Goal: Book appointment/travel/reservation

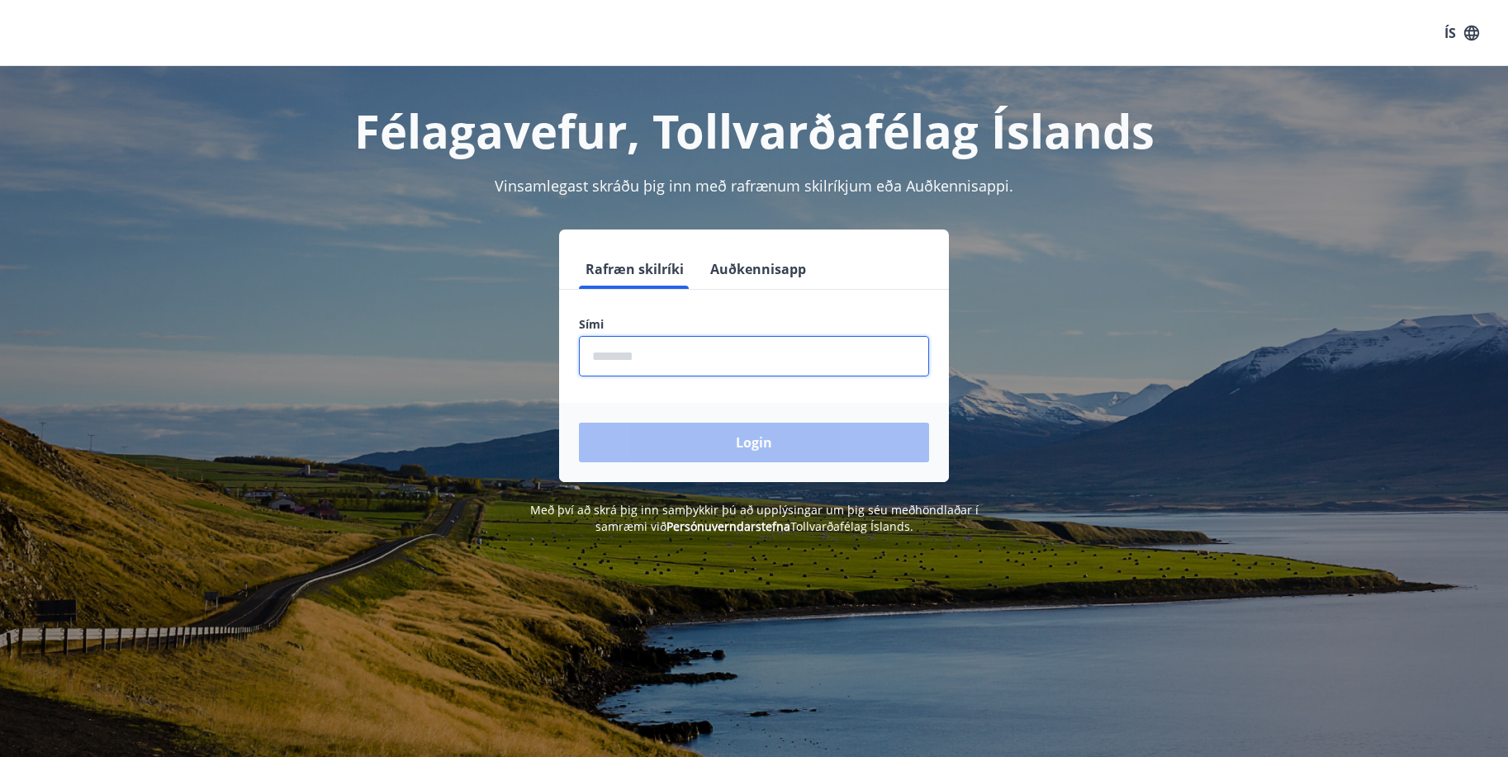
click at [606, 350] on input "phone" at bounding box center [754, 356] width 350 height 40
type input "********"
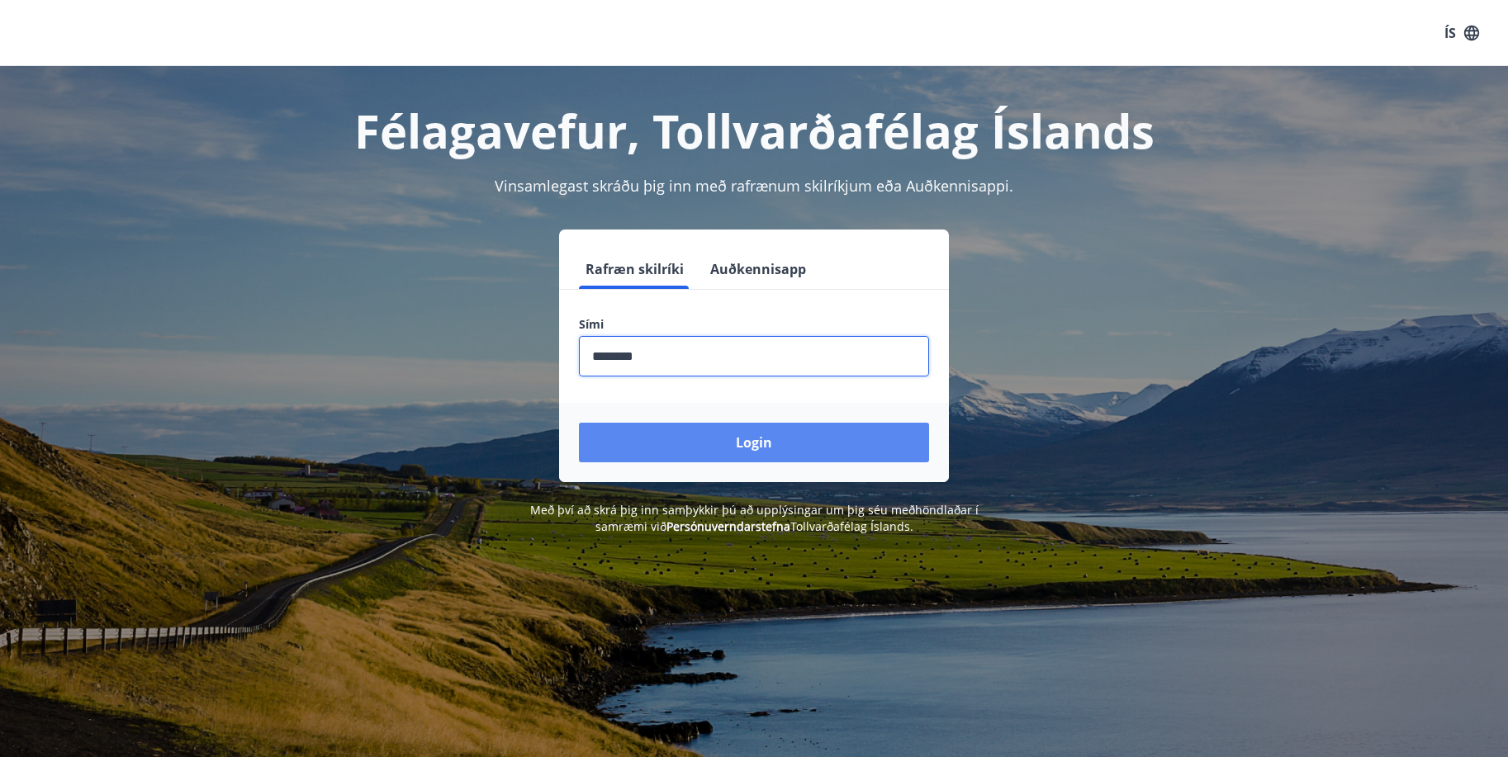
click at [675, 434] on button "Login" at bounding box center [754, 443] width 350 height 40
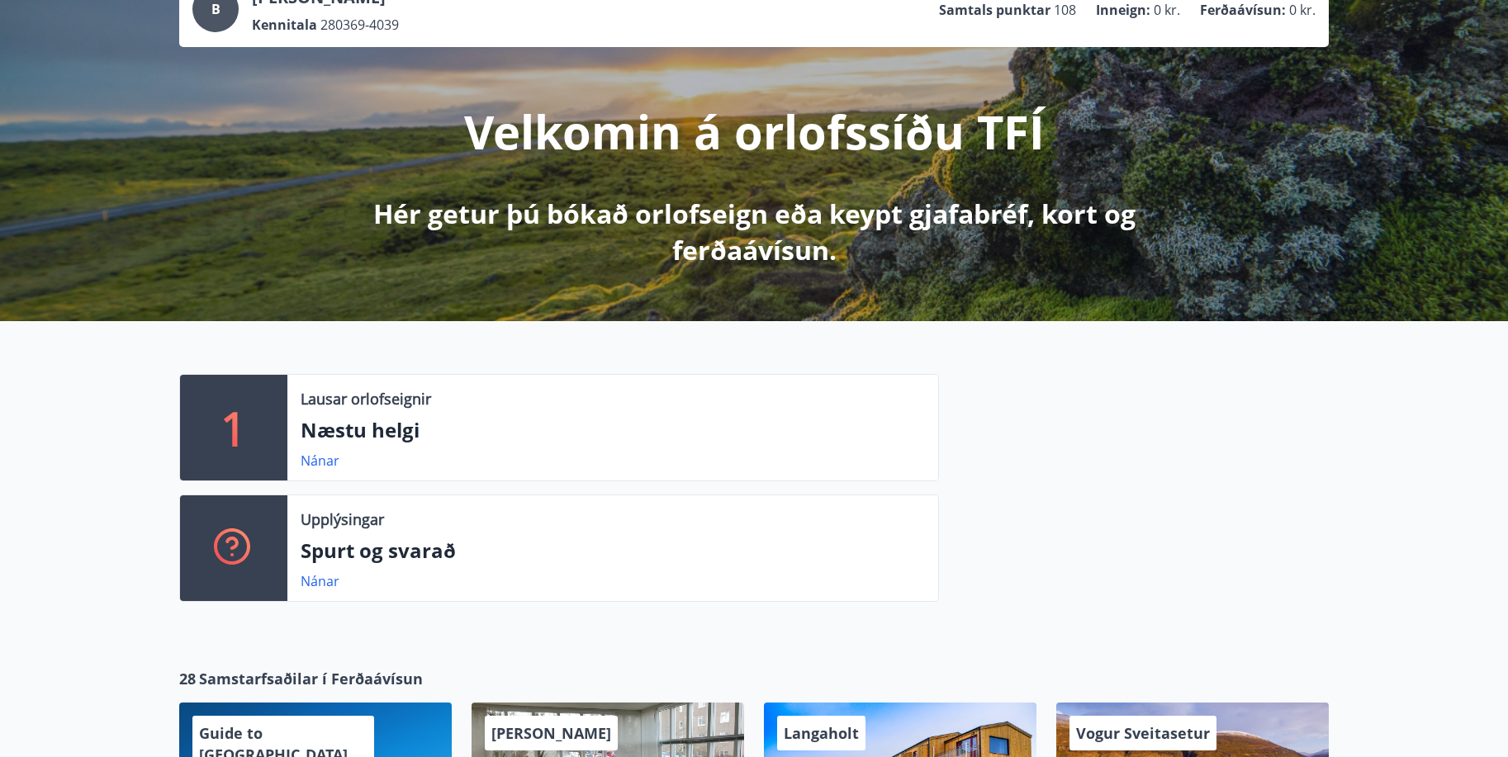
scroll to position [165, 0]
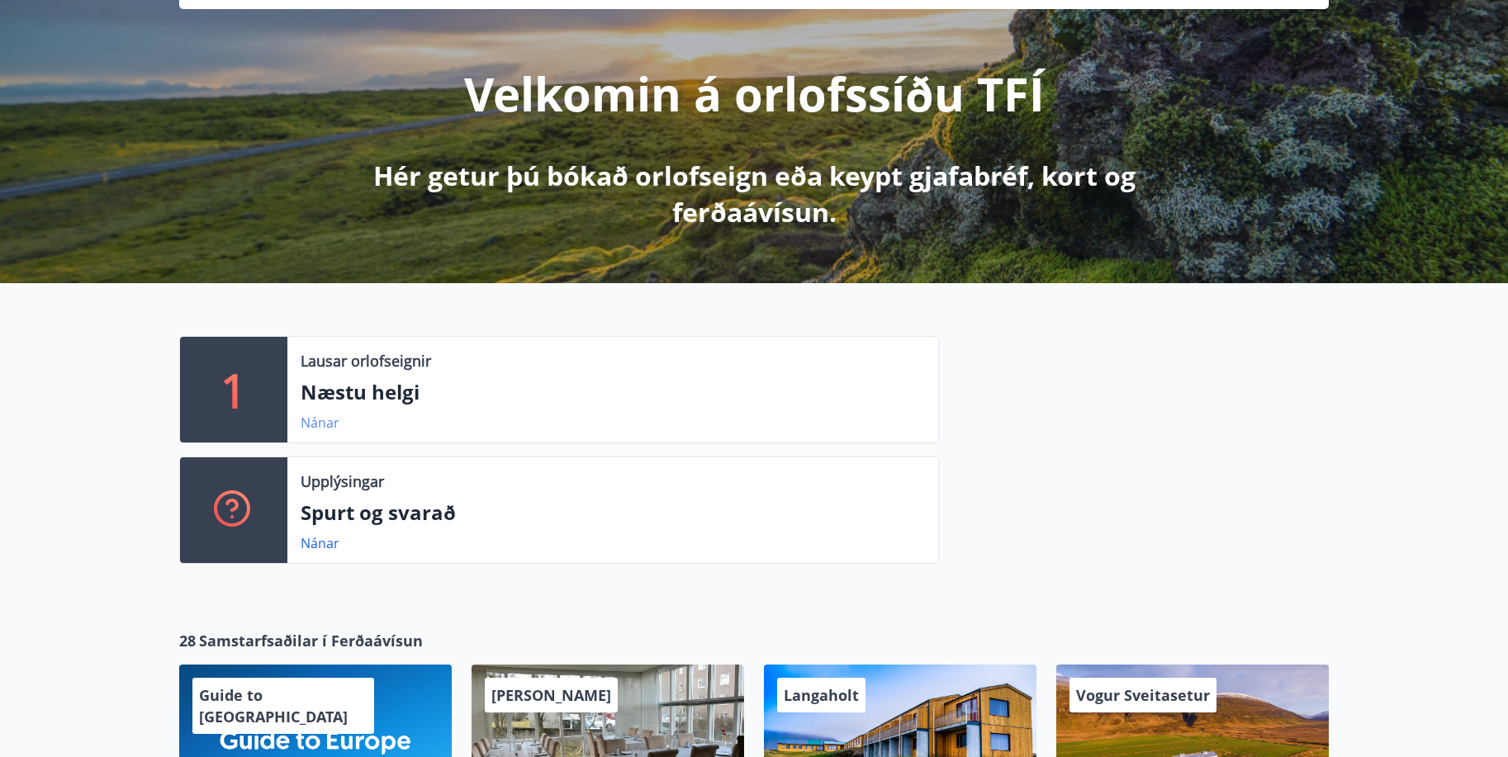
click at [334, 422] on link "Nánar" at bounding box center [320, 423] width 39 height 18
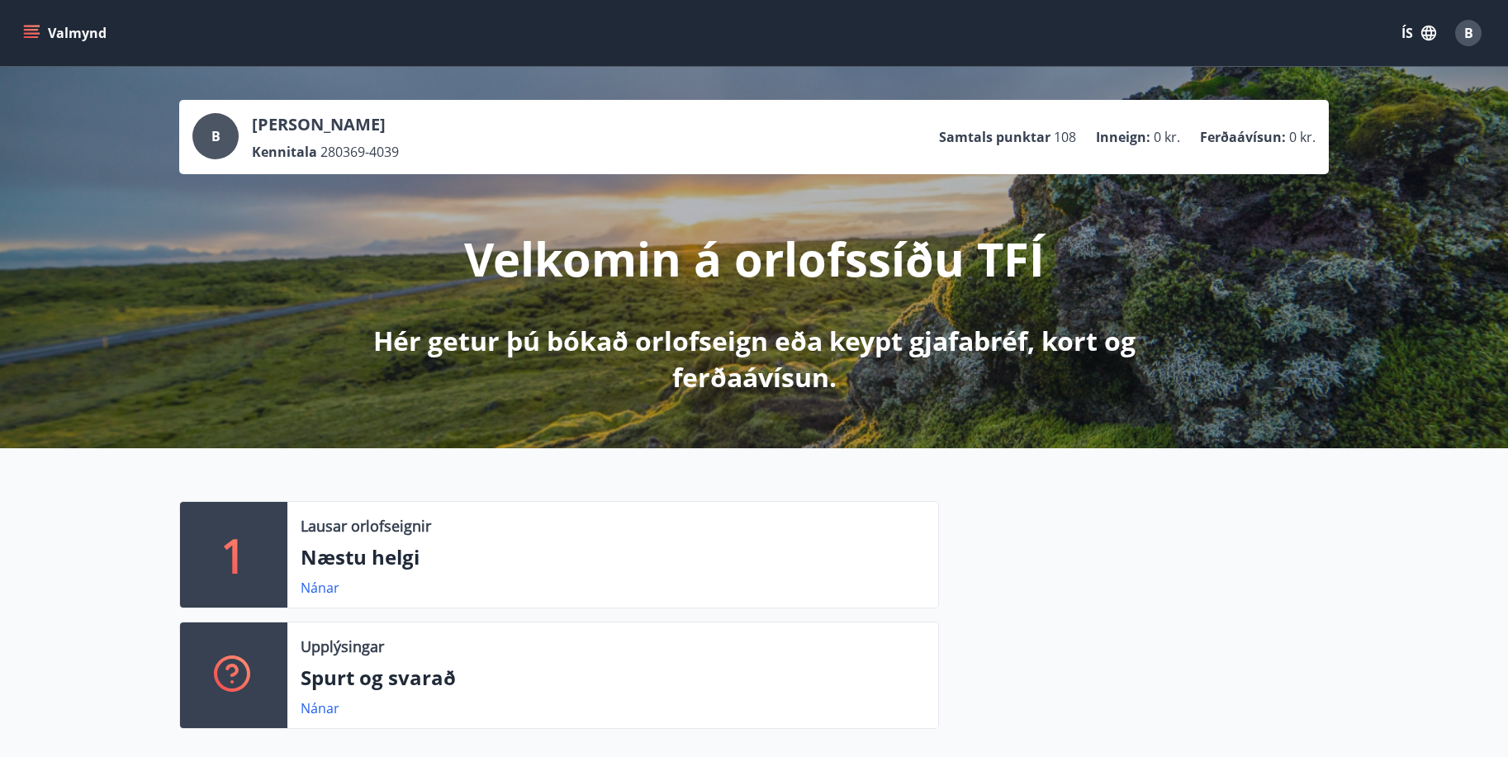
click at [33, 28] on icon "menu" at bounding box center [31, 33] width 17 height 17
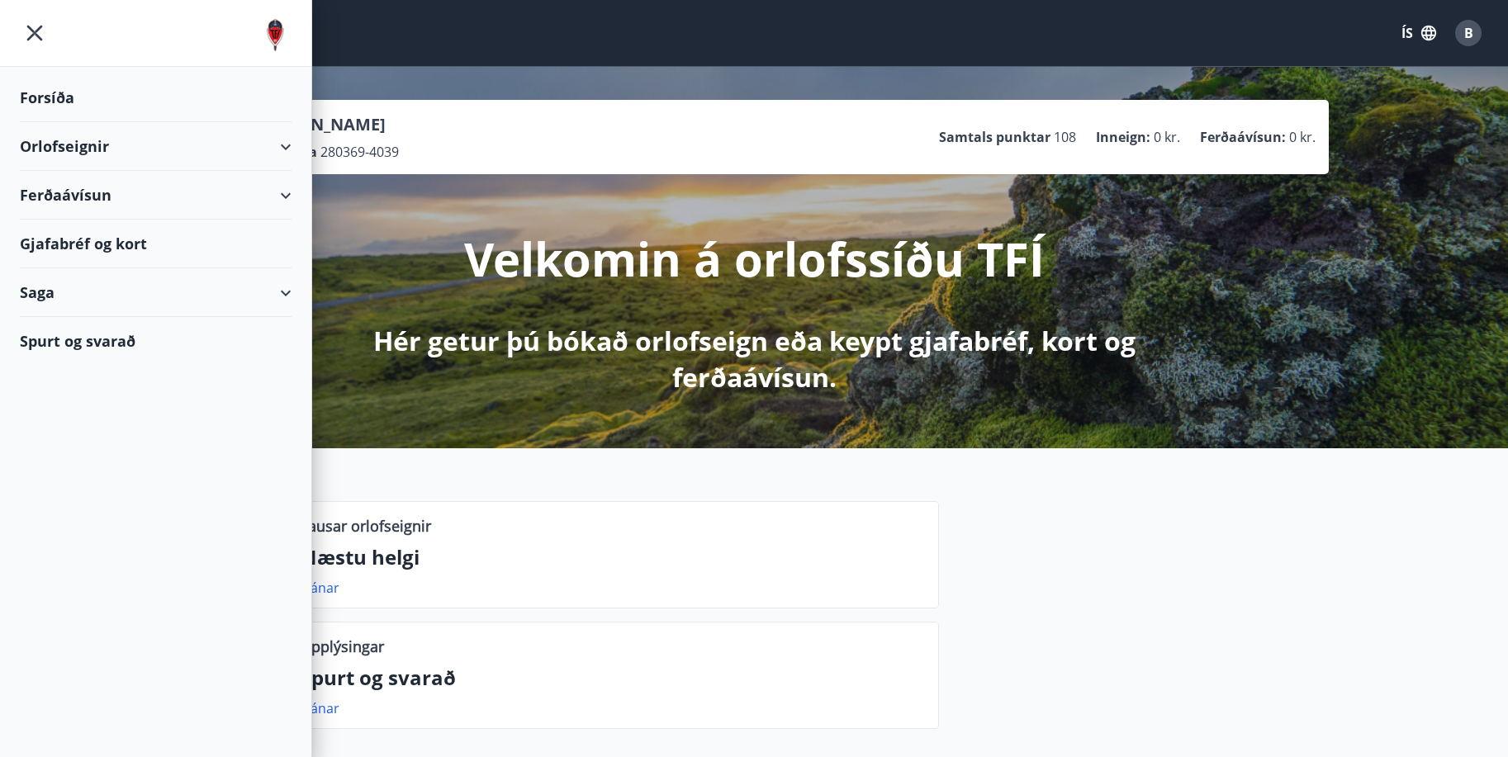
click at [286, 148] on div "Orlofseignir" at bounding box center [156, 146] width 272 height 49
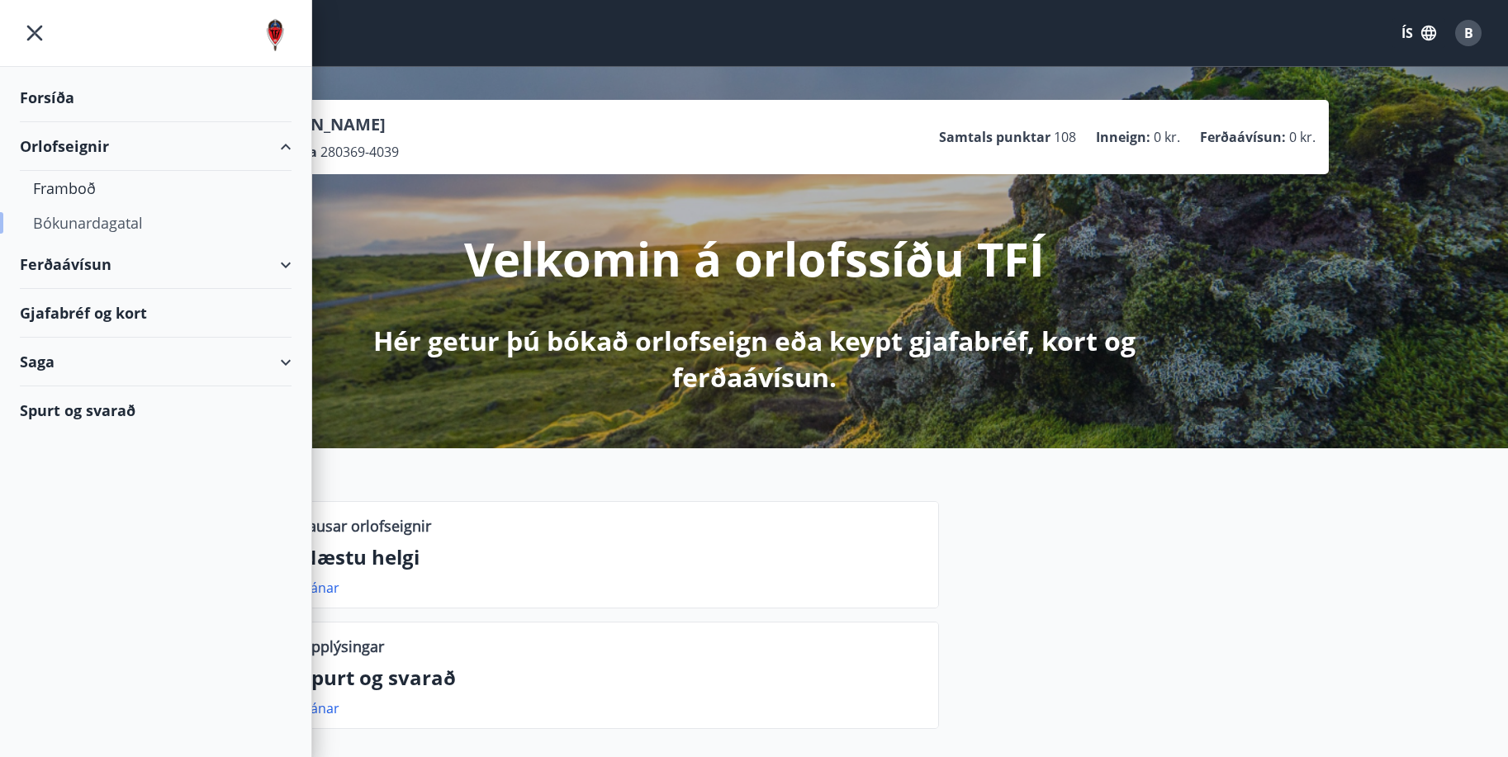
click at [87, 220] on div "Bókunardagatal" at bounding box center [155, 223] width 245 height 35
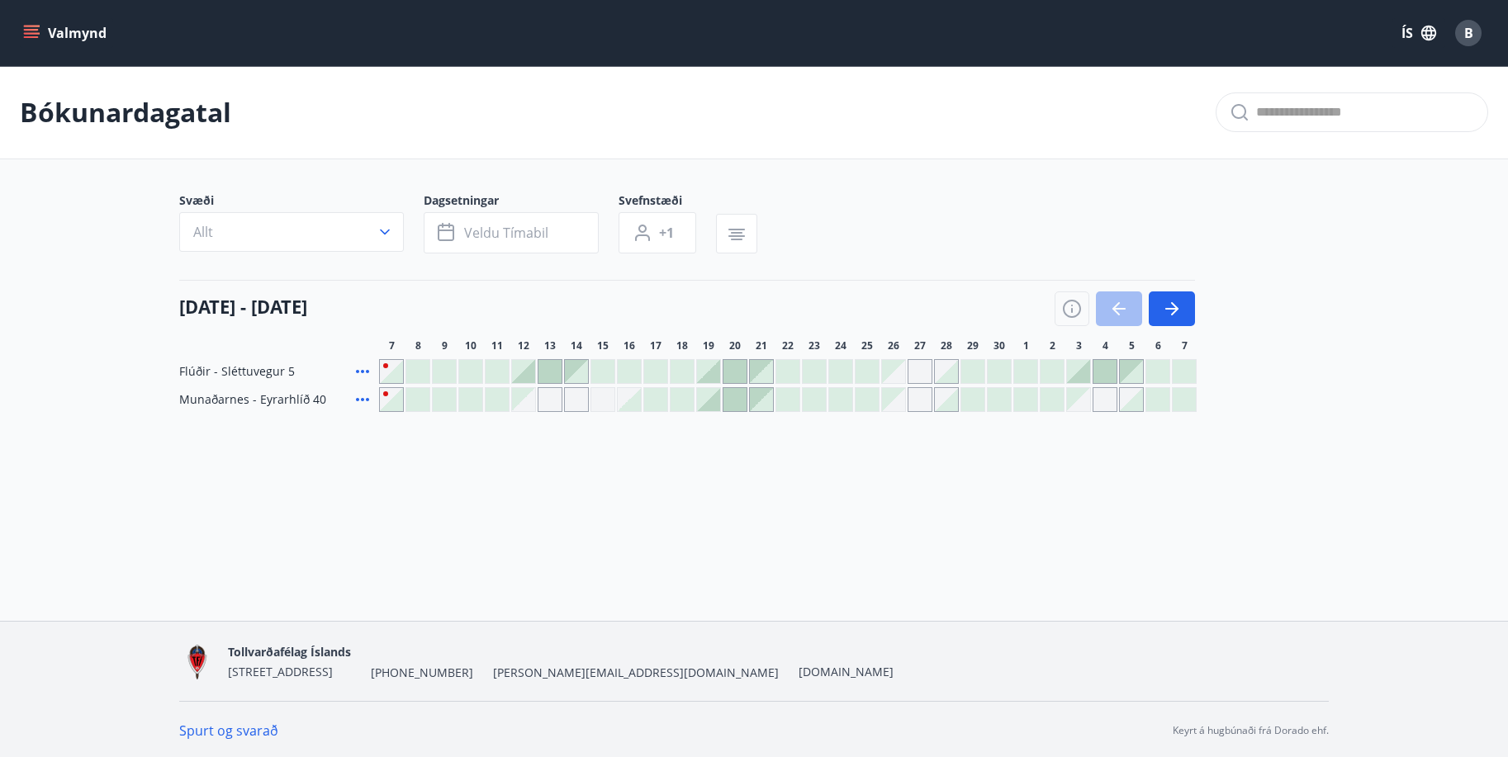
click at [740, 401] on div at bounding box center [735, 399] width 23 height 23
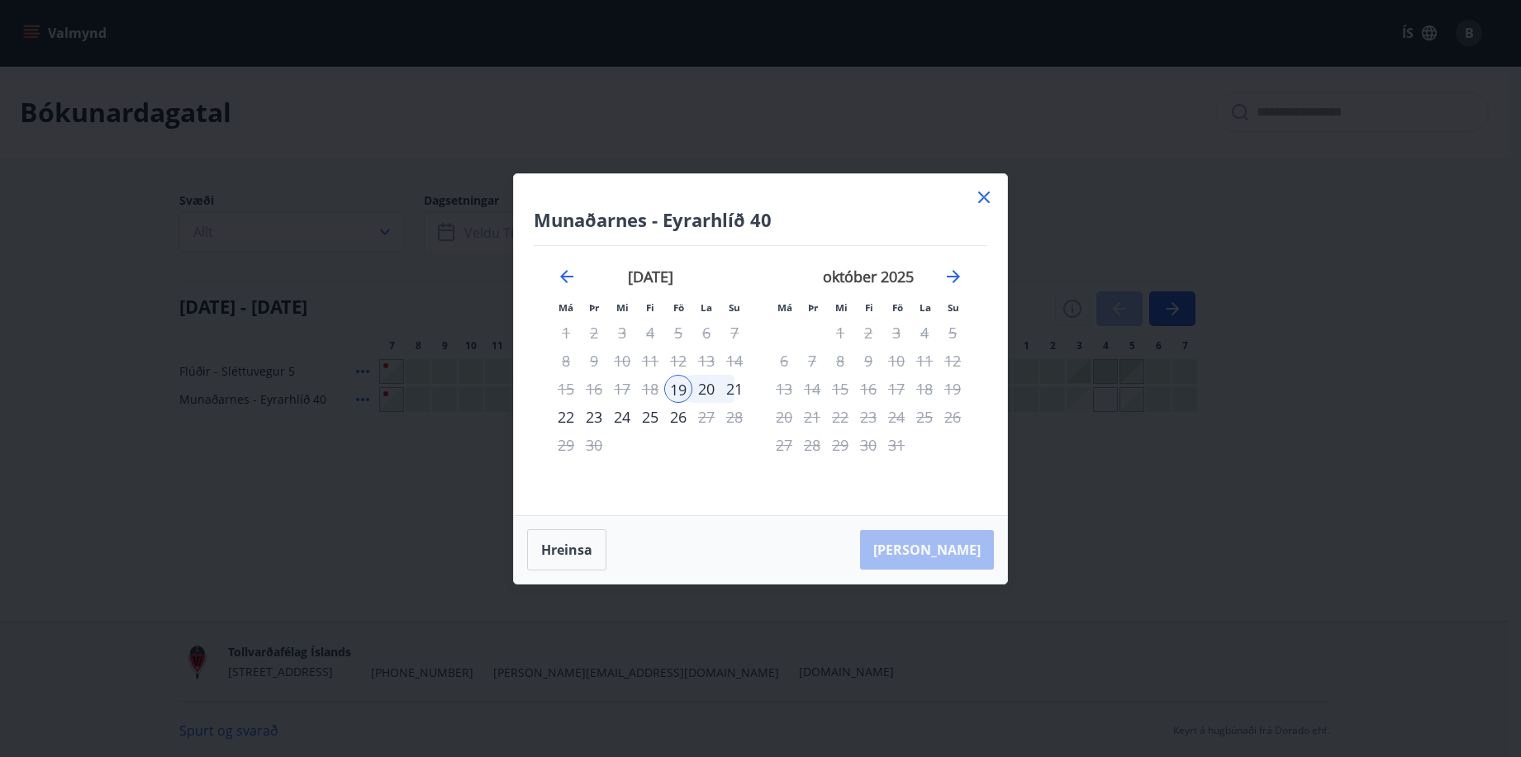
click at [984, 197] on icon at bounding box center [984, 197] width 2 height 2
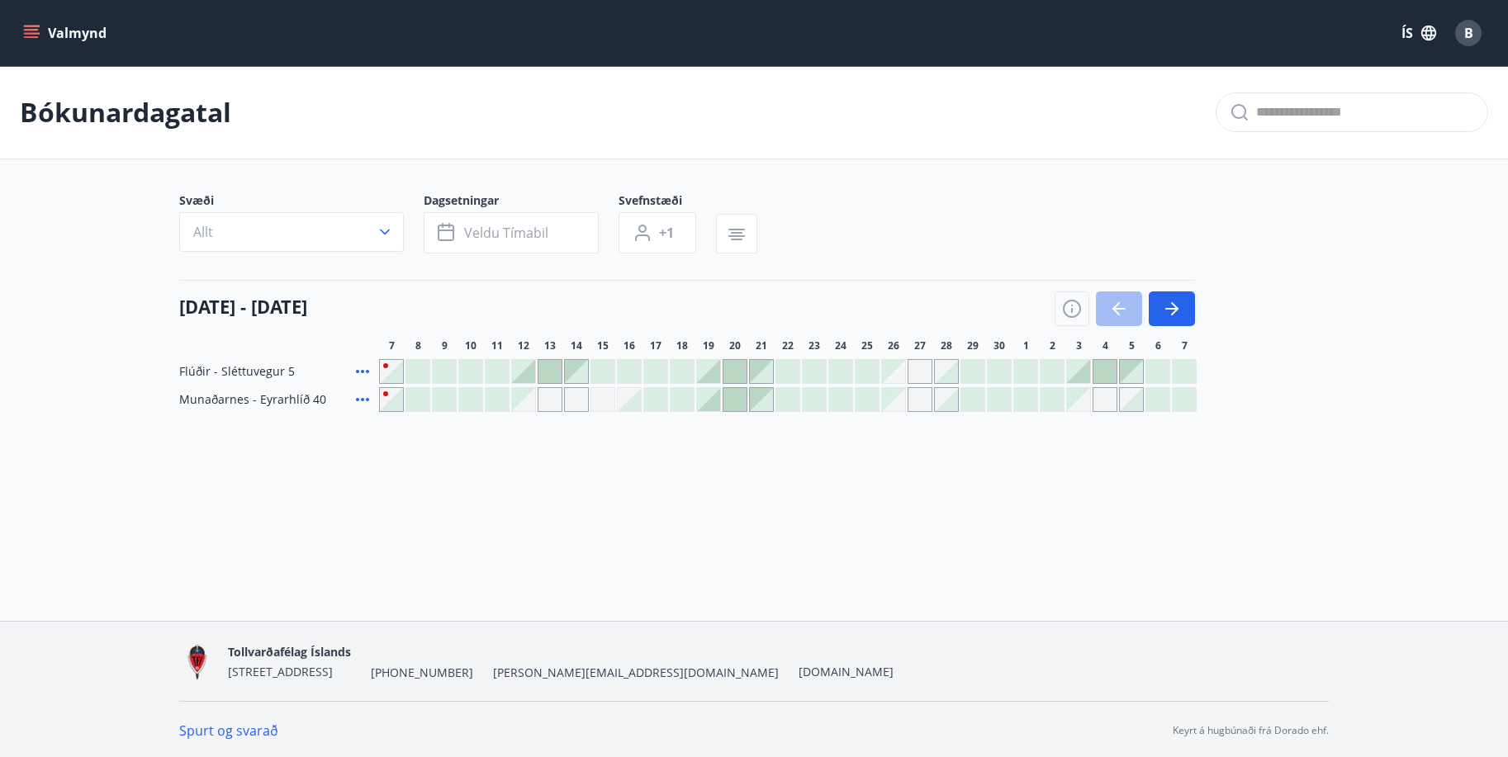
click at [899, 406] on div "Gráir dagar eru ekki bókanlegir" at bounding box center [893, 399] width 23 height 23
click at [717, 404] on div at bounding box center [708, 399] width 23 height 23
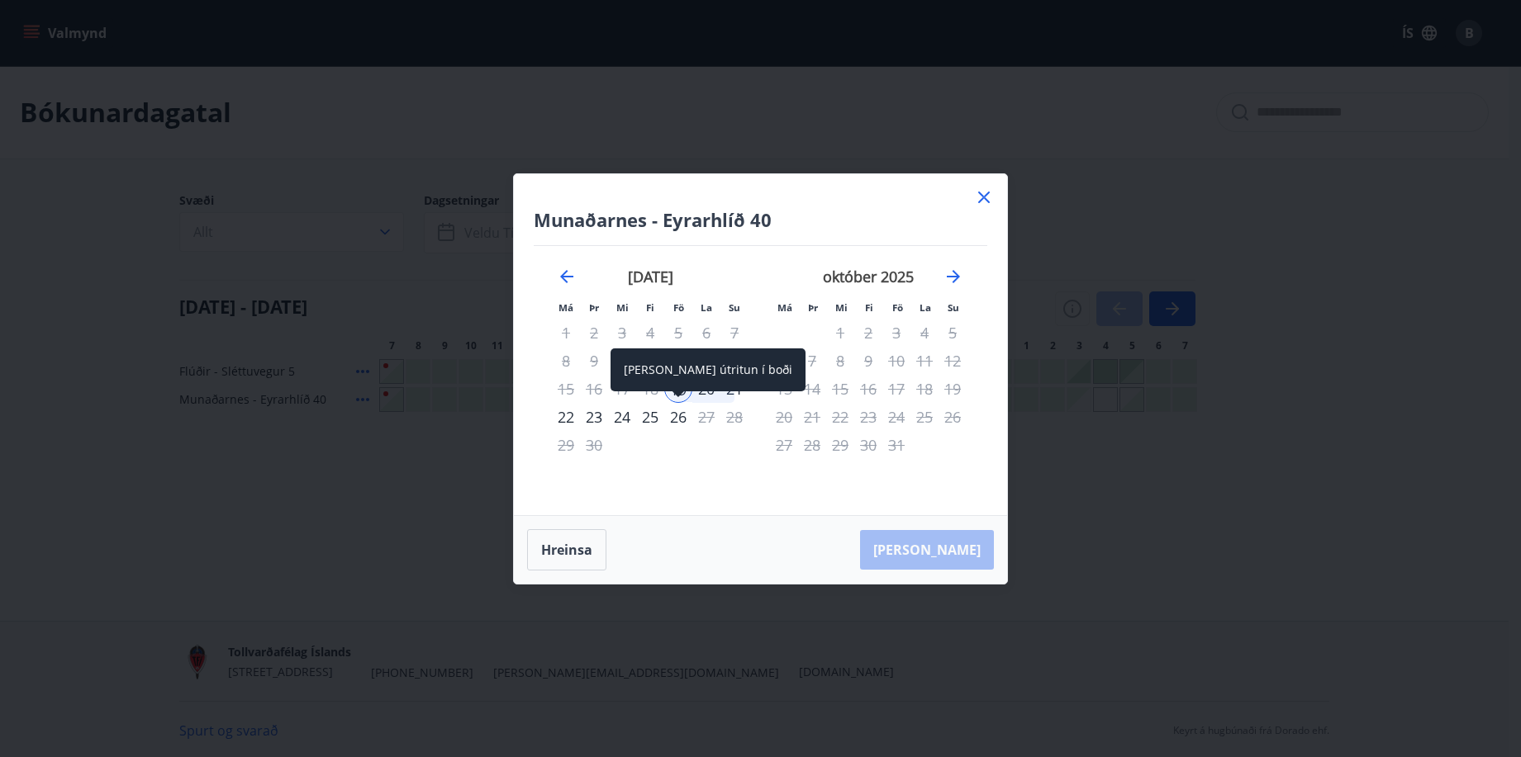
click at [728, 390] on div "[PERSON_NAME] útritun í boði" at bounding box center [707, 370] width 195 height 43
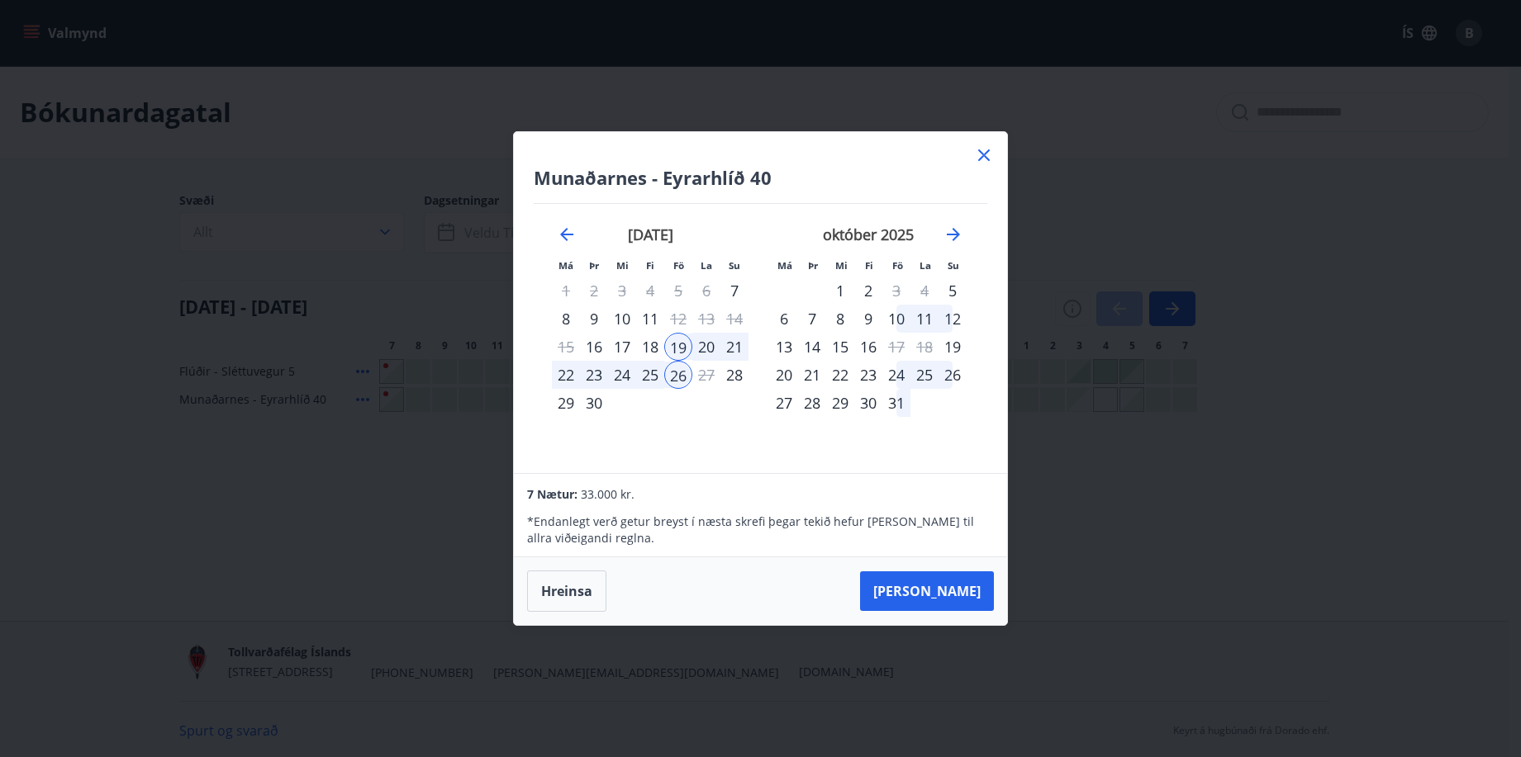
click at [983, 157] on icon at bounding box center [984, 155] width 20 height 20
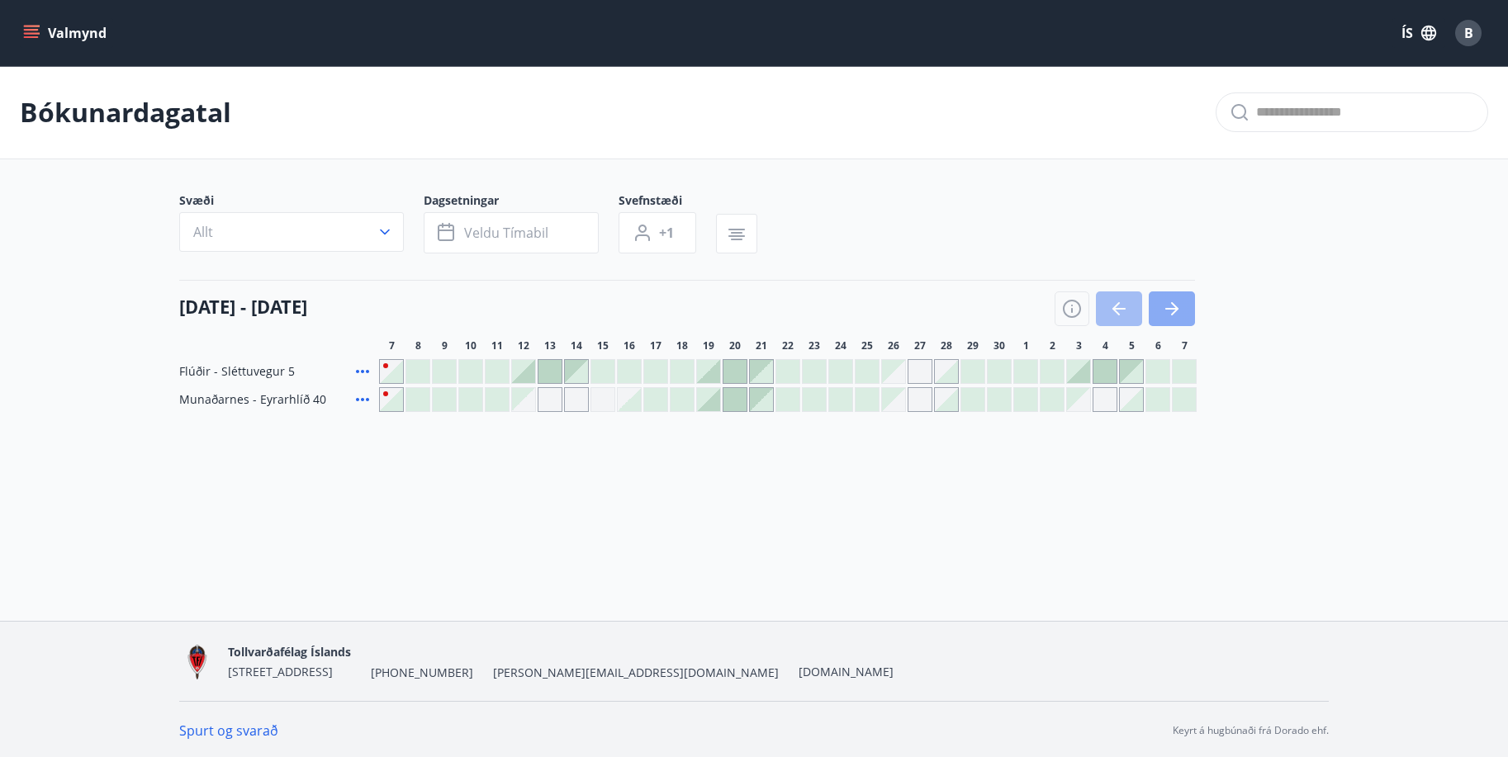
click at [1176, 308] on icon "button" at bounding box center [1172, 309] width 20 height 20
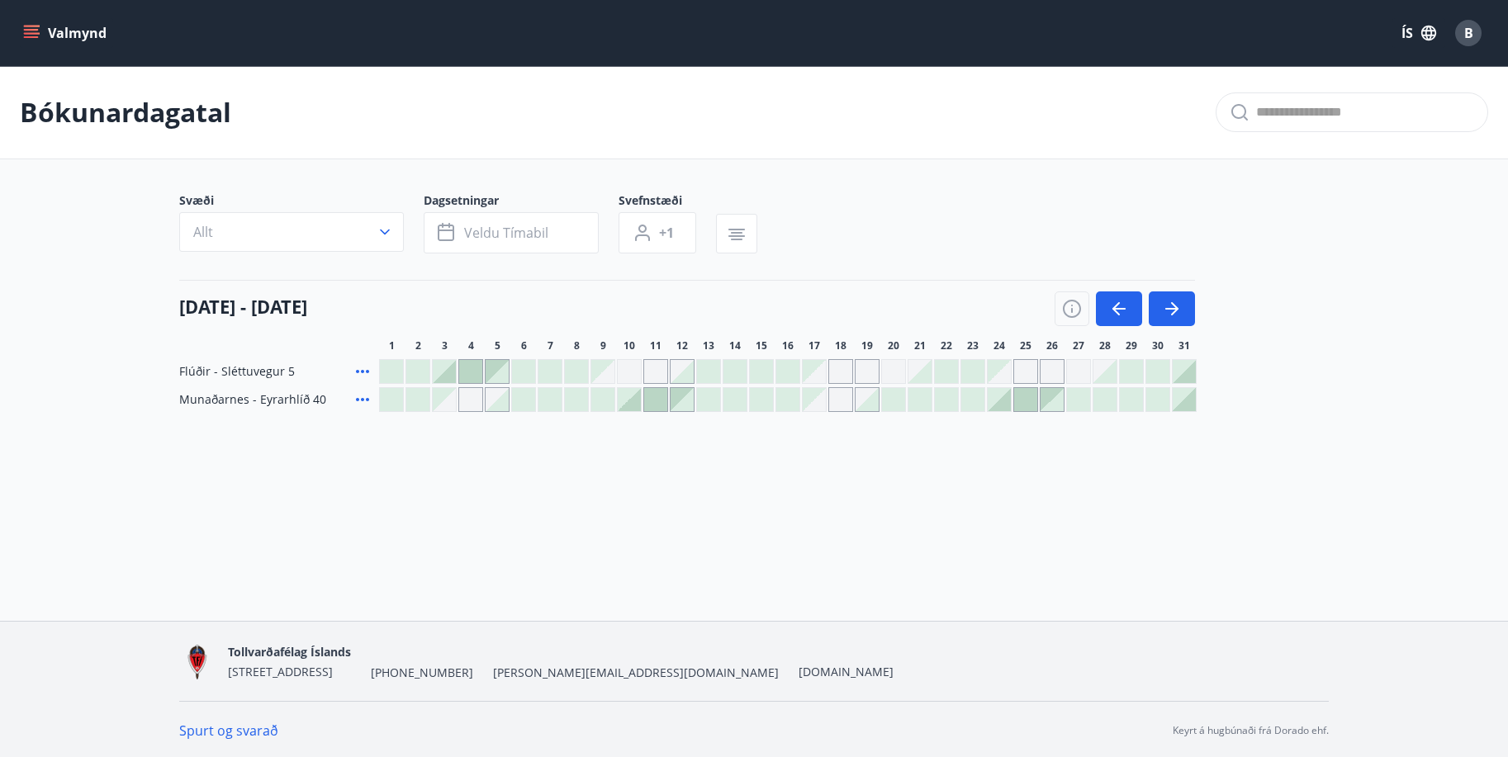
click at [999, 402] on div at bounding box center [999, 399] width 23 height 23
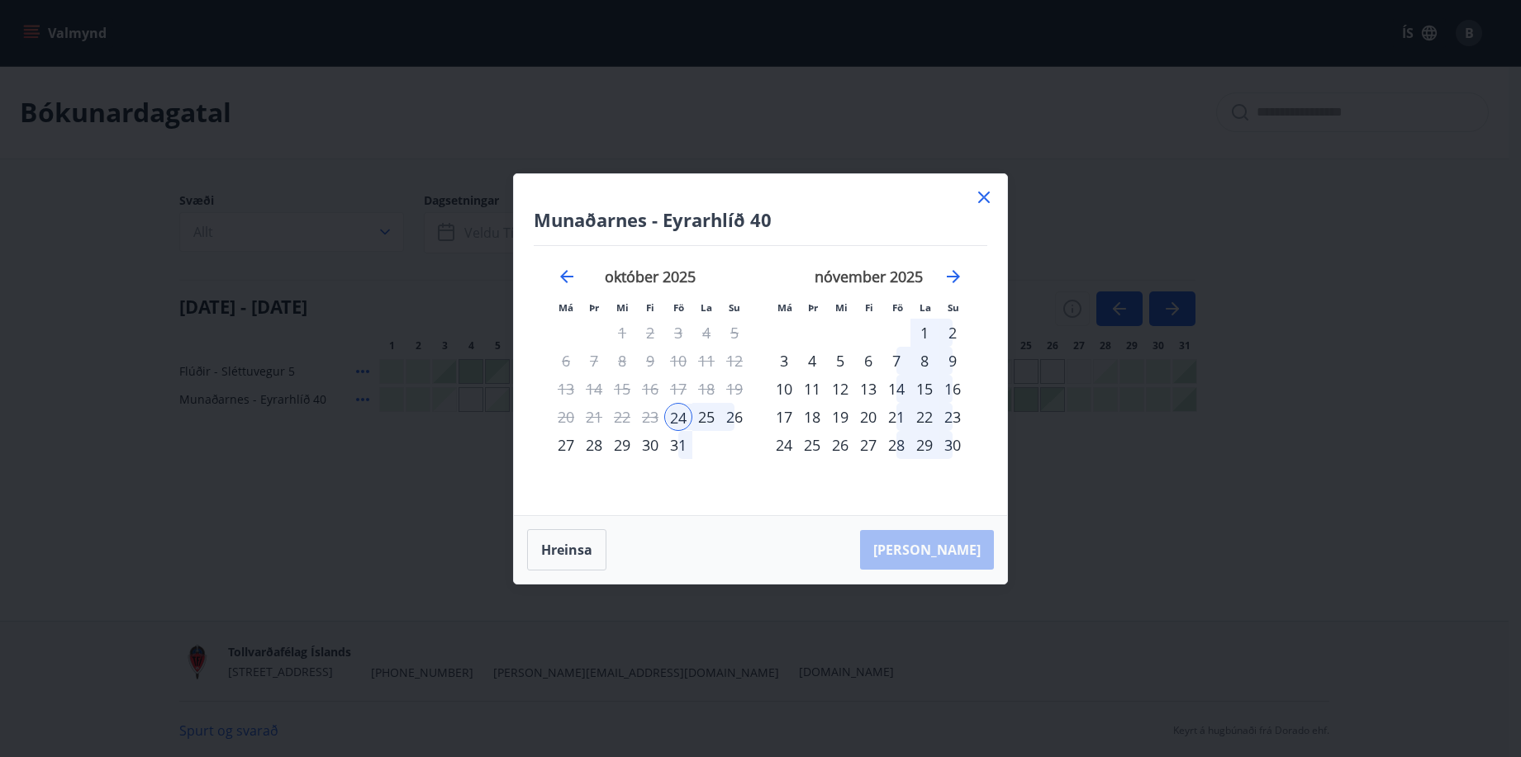
click at [735, 419] on div "26" at bounding box center [734, 417] width 28 height 28
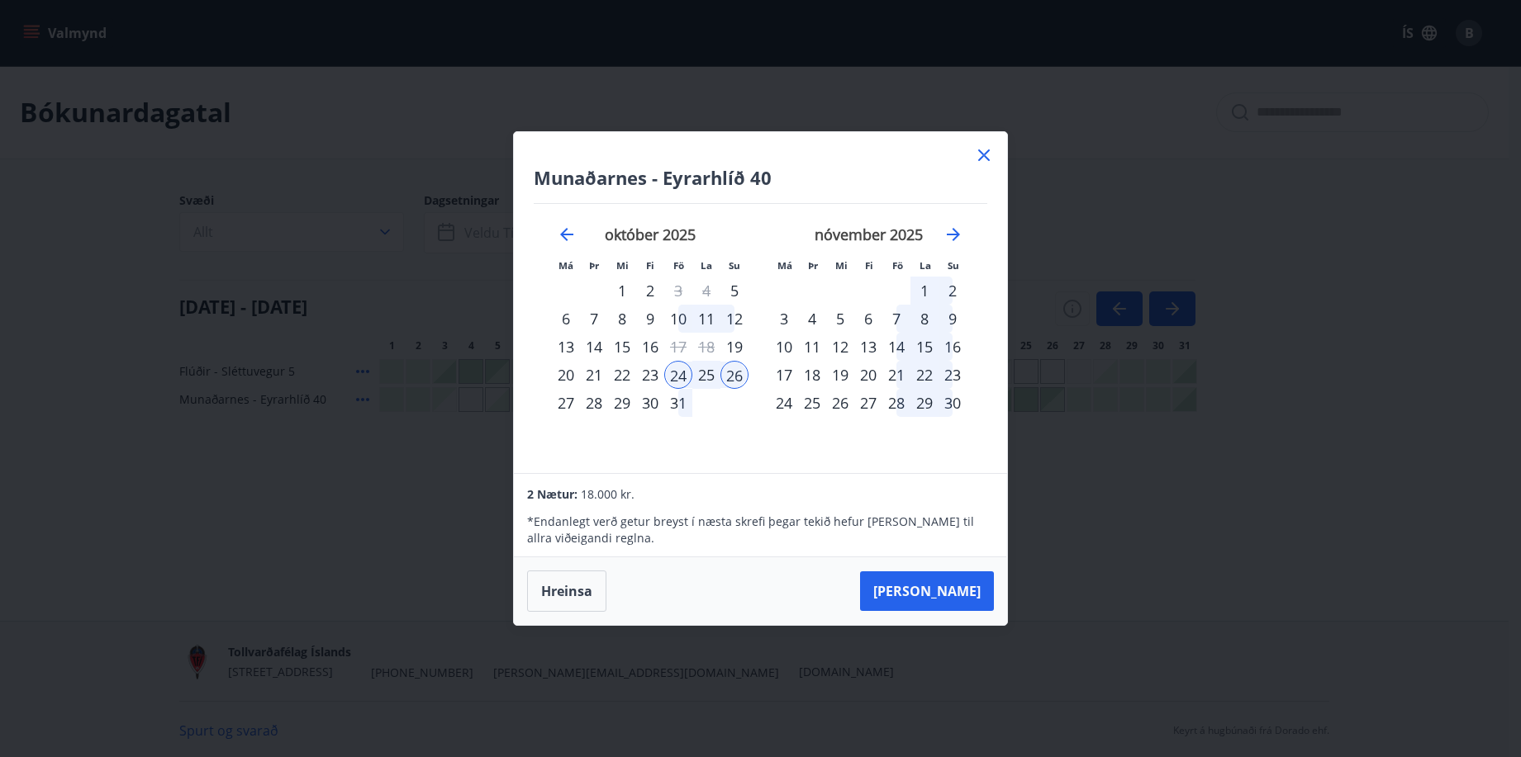
click at [985, 149] on icon at bounding box center [984, 155] width 20 height 20
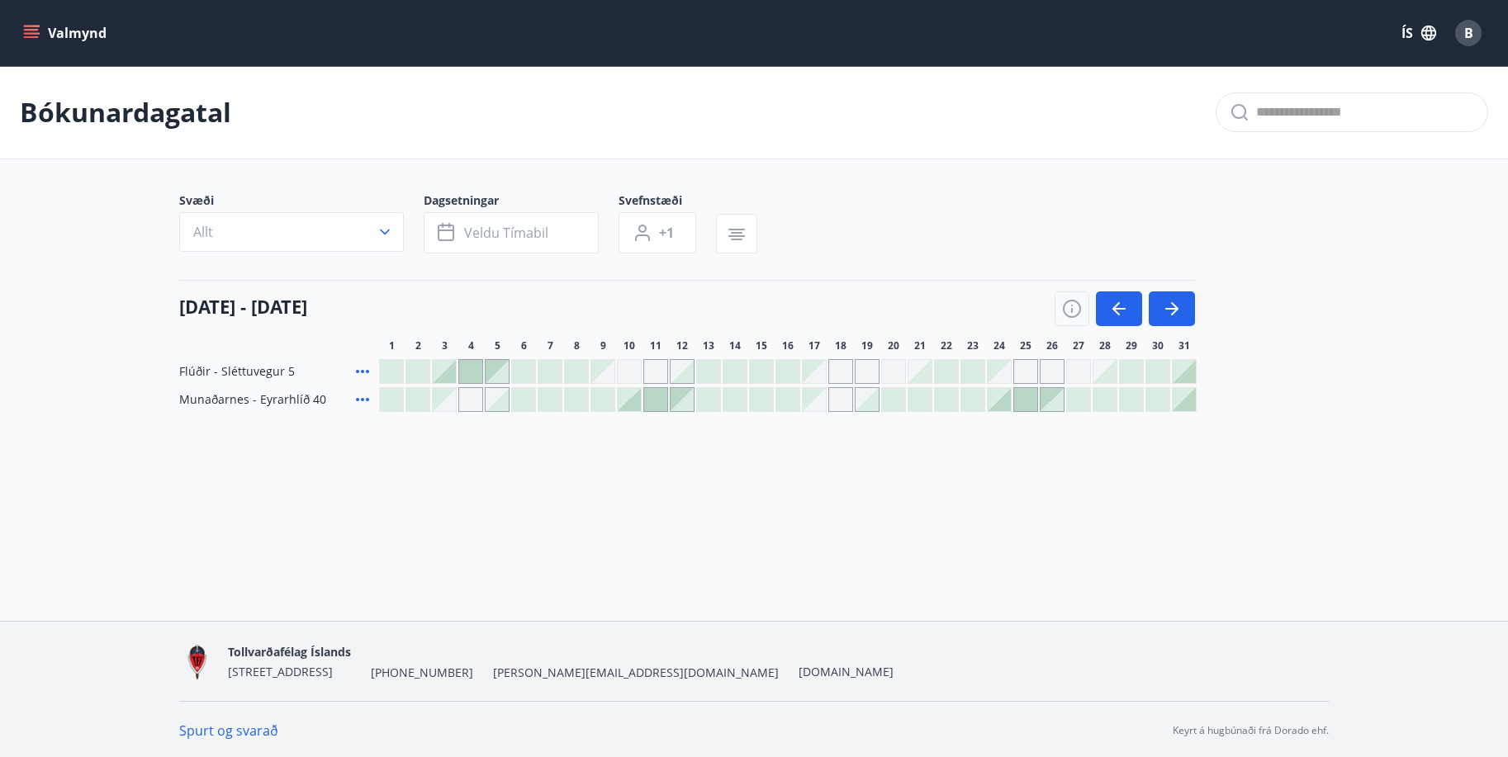
click at [1122, 305] on icon "button" at bounding box center [1119, 309] width 20 height 20
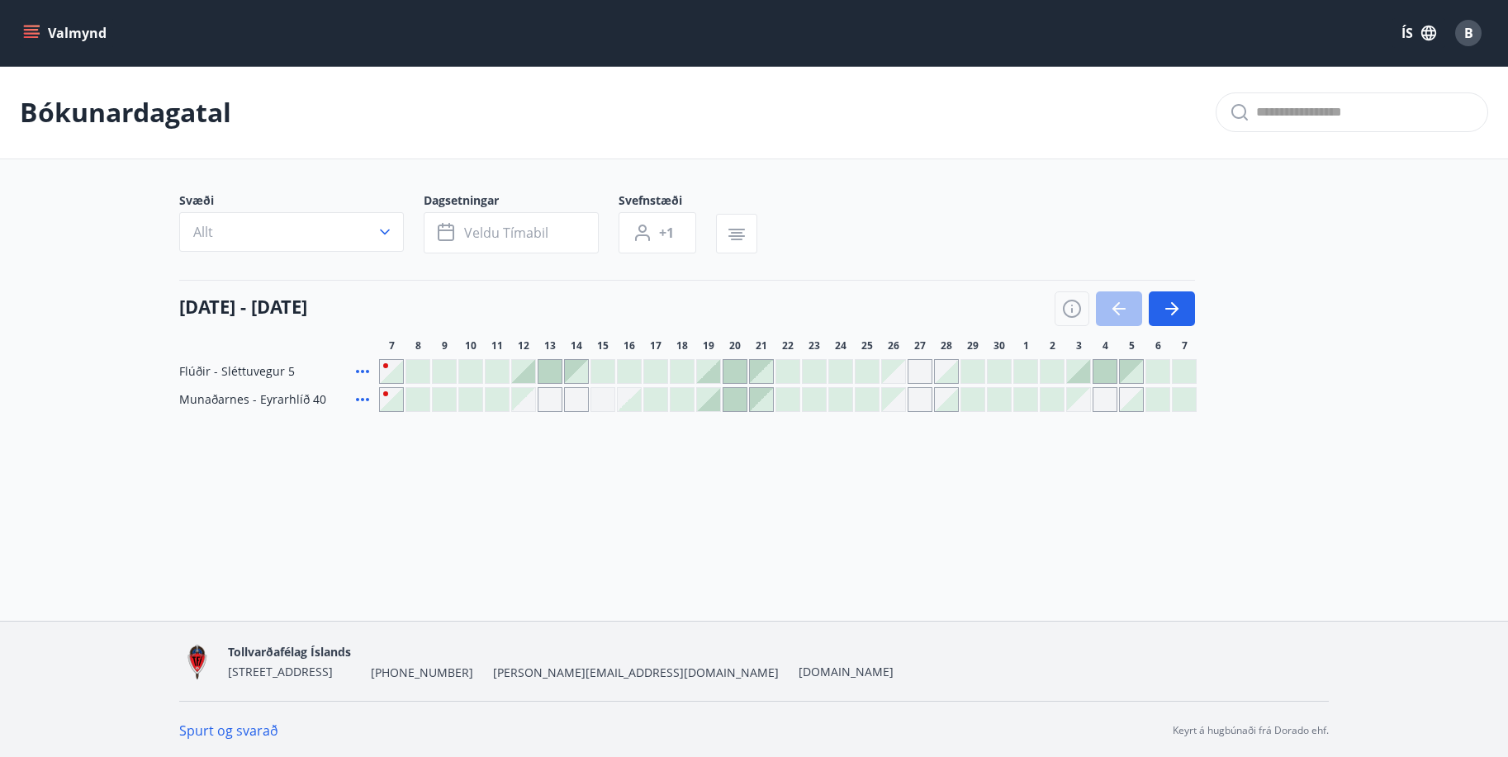
click at [712, 402] on div at bounding box center [708, 399] width 23 height 23
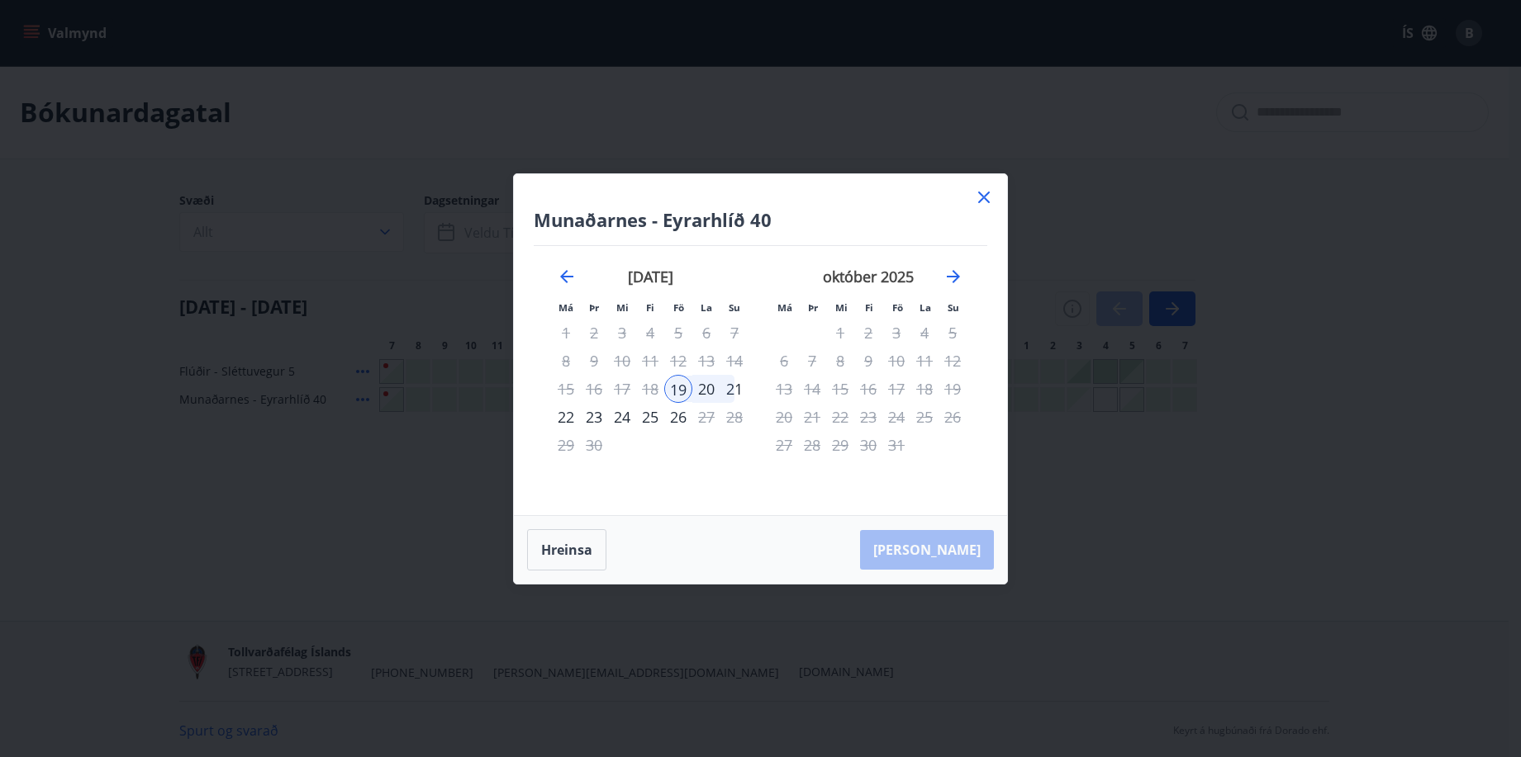
click at [738, 391] on div "21" at bounding box center [734, 389] width 28 height 28
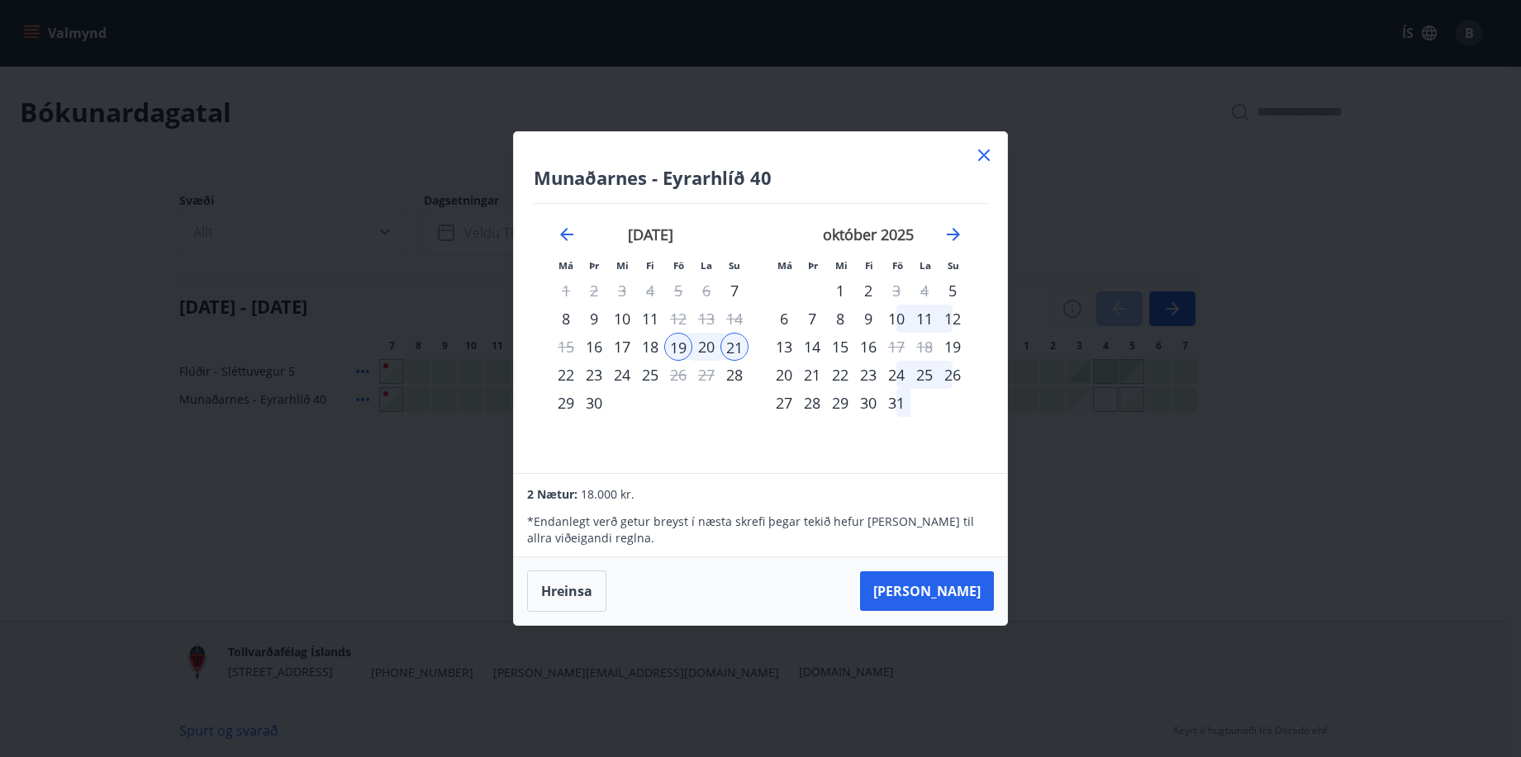
click at [980, 147] on icon at bounding box center [984, 155] width 20 height 20
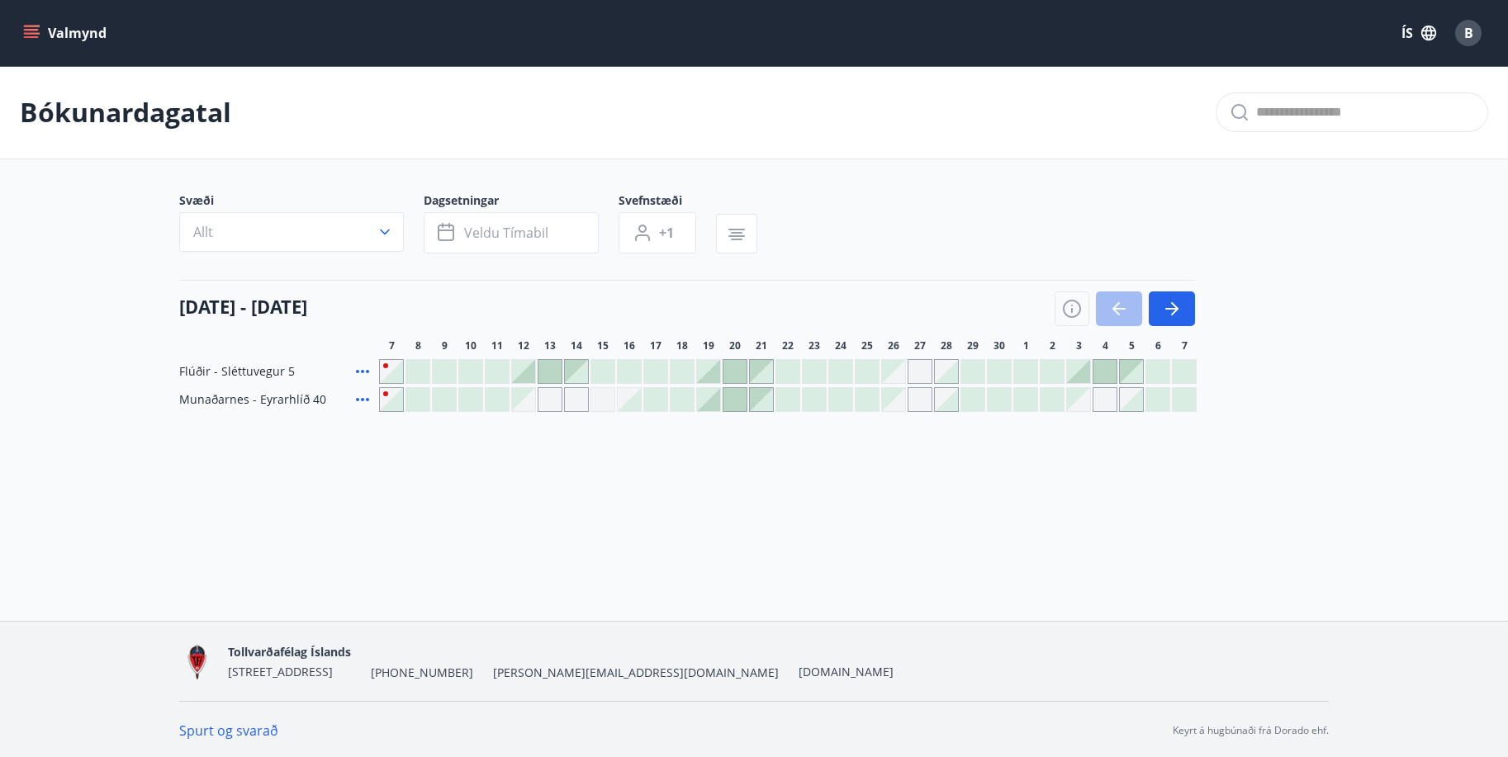
click at [657, 403] on div at bounding box center [655, 399] width 23 height 23
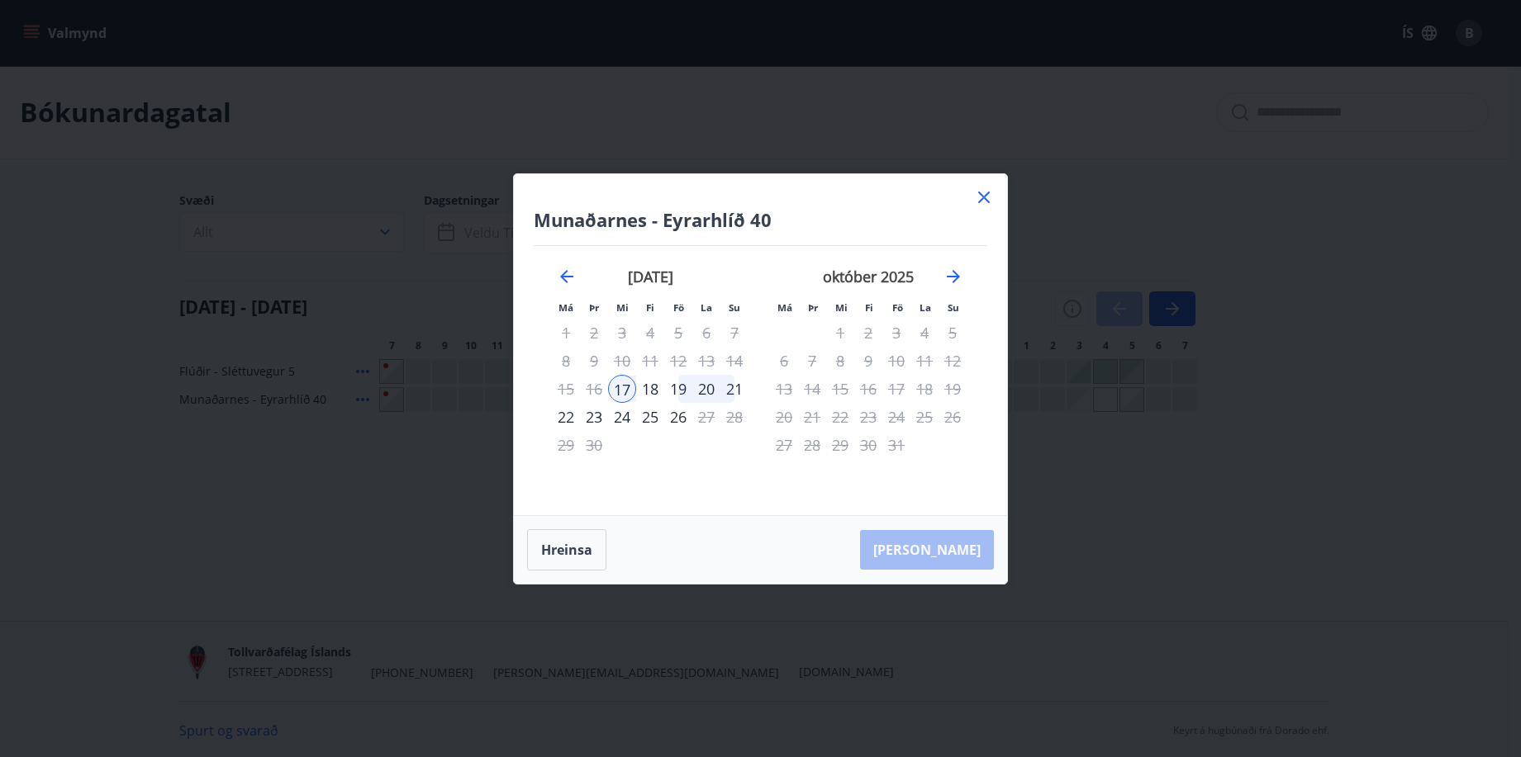
click at [738, 391] on div "21" at bounding box center [734, 389] width 28 height 28
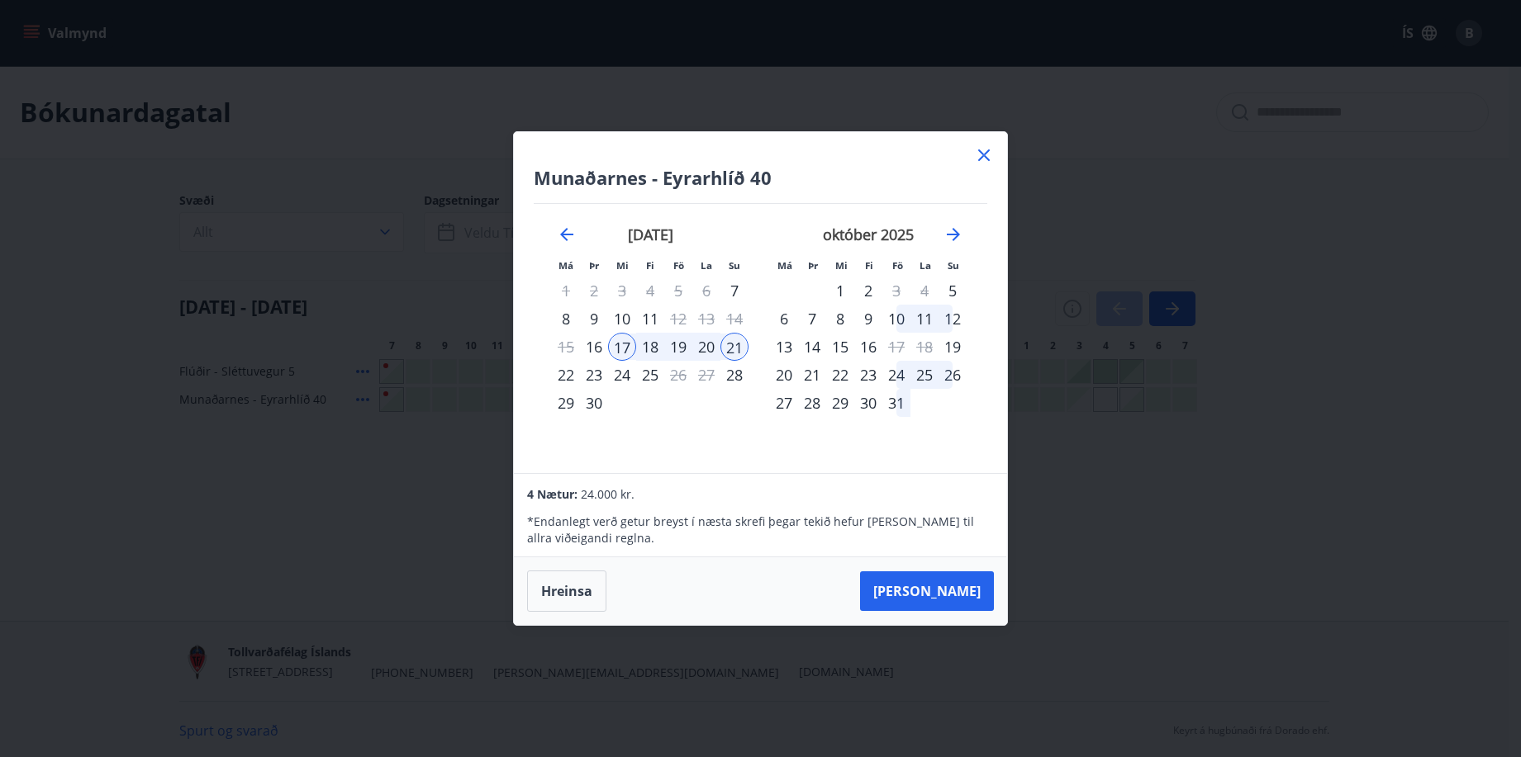
drag, startPoint x: 983, startPoint y: 154, endPoint x: 974, endPoint y: 229, distance: 75.7
click at [983, 154] on icon at bounding box center [984, 155] width 12 height 12
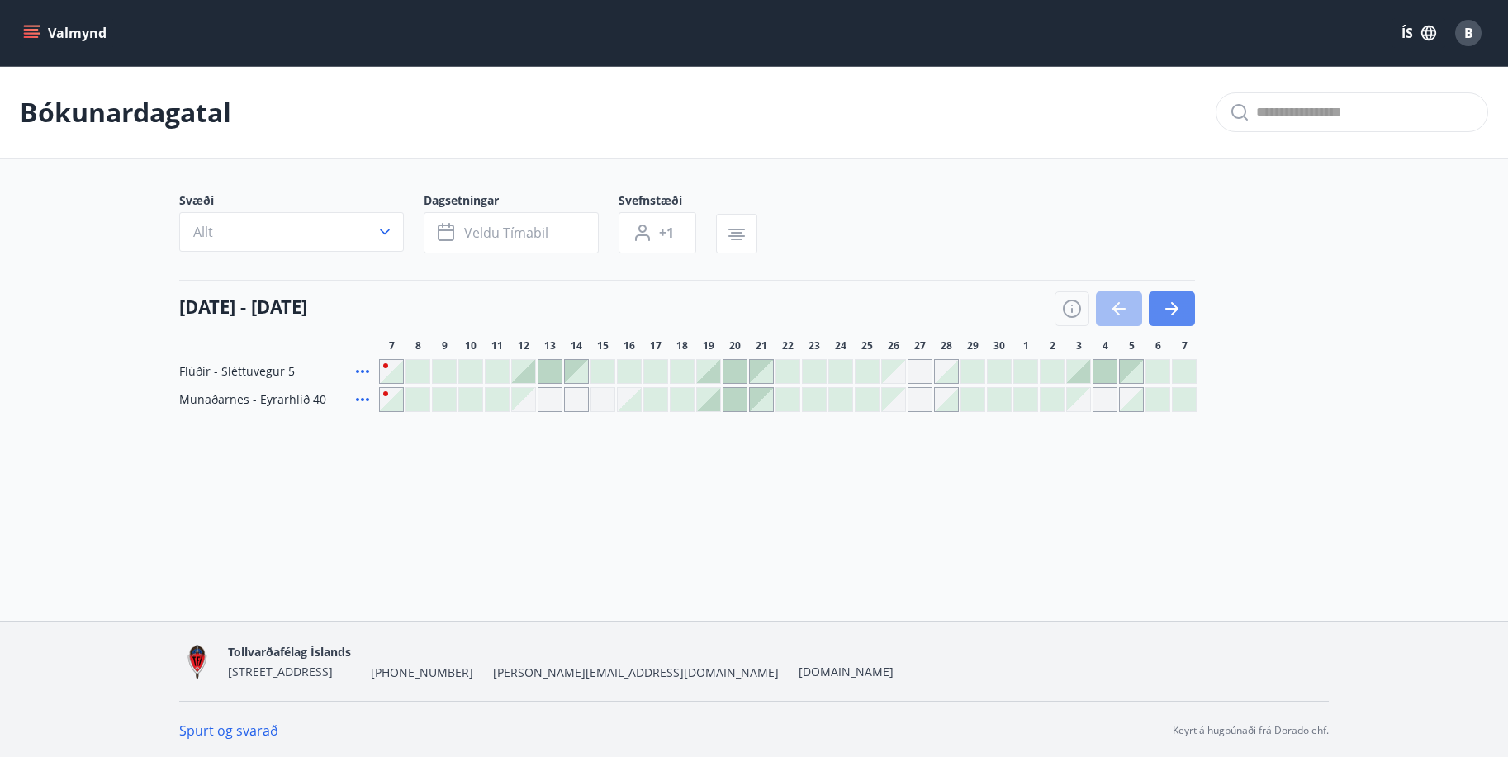
click at [1172, 312] on icon "button" at bounding box center [1172, 309] width 20 height 20
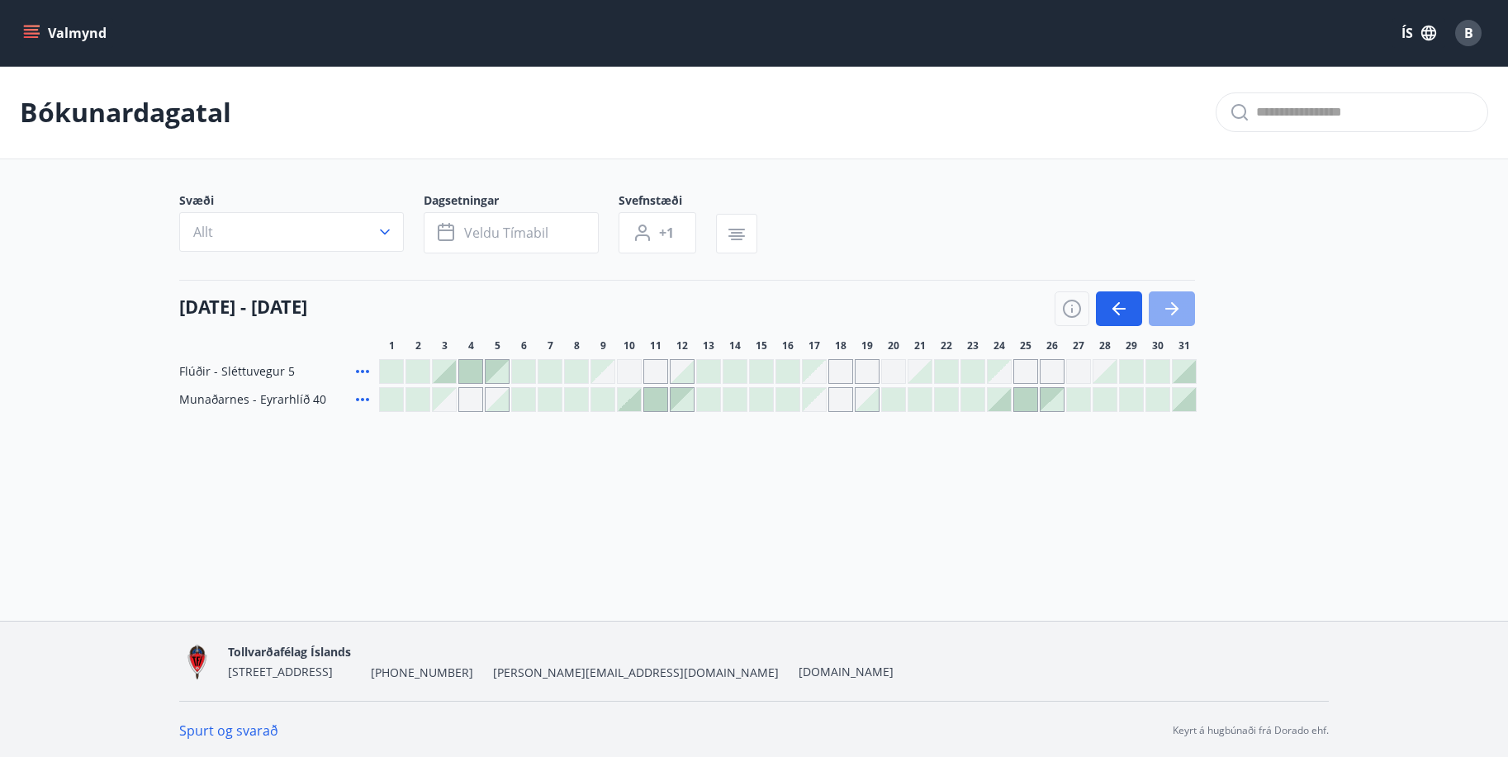
click at [1177, 306] on icon "button" at bounding box center [1172, 309] width 20 height 20
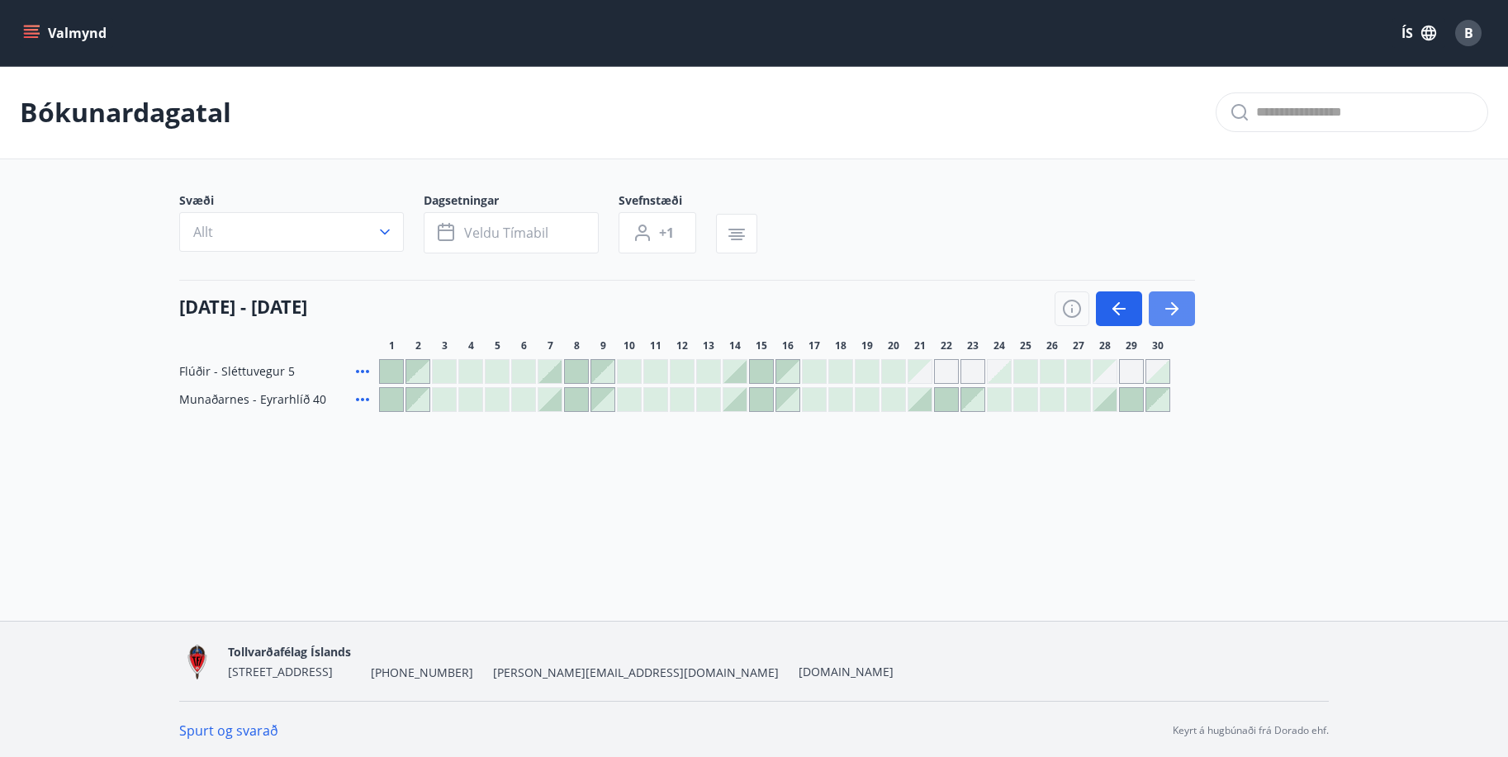
click at [1173, 307] on icon "button" at bounding box center [1172, 309] width 20 height 20
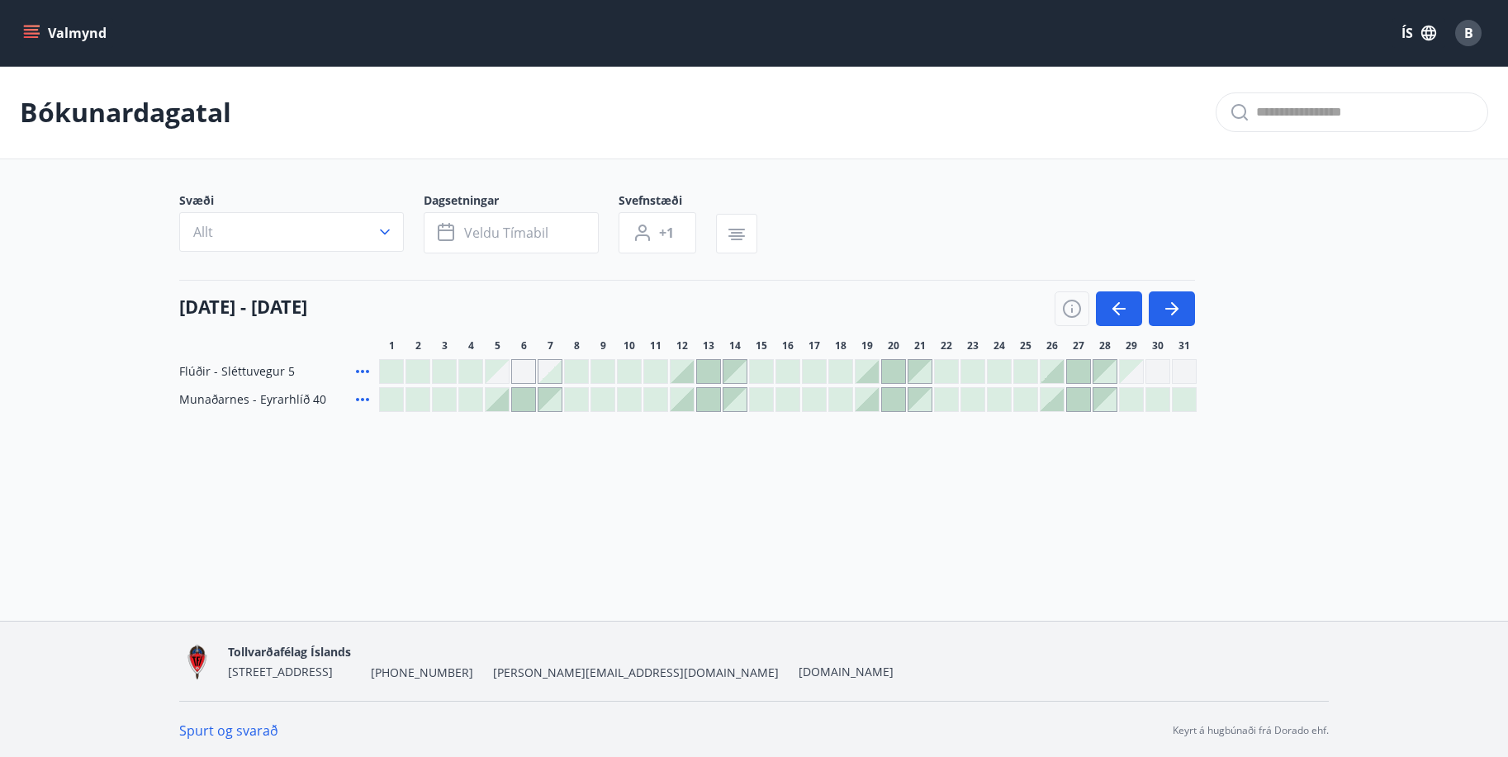
click at [27, 30] on icon "menu" at bounding box center [31, 30] width 15 height 2
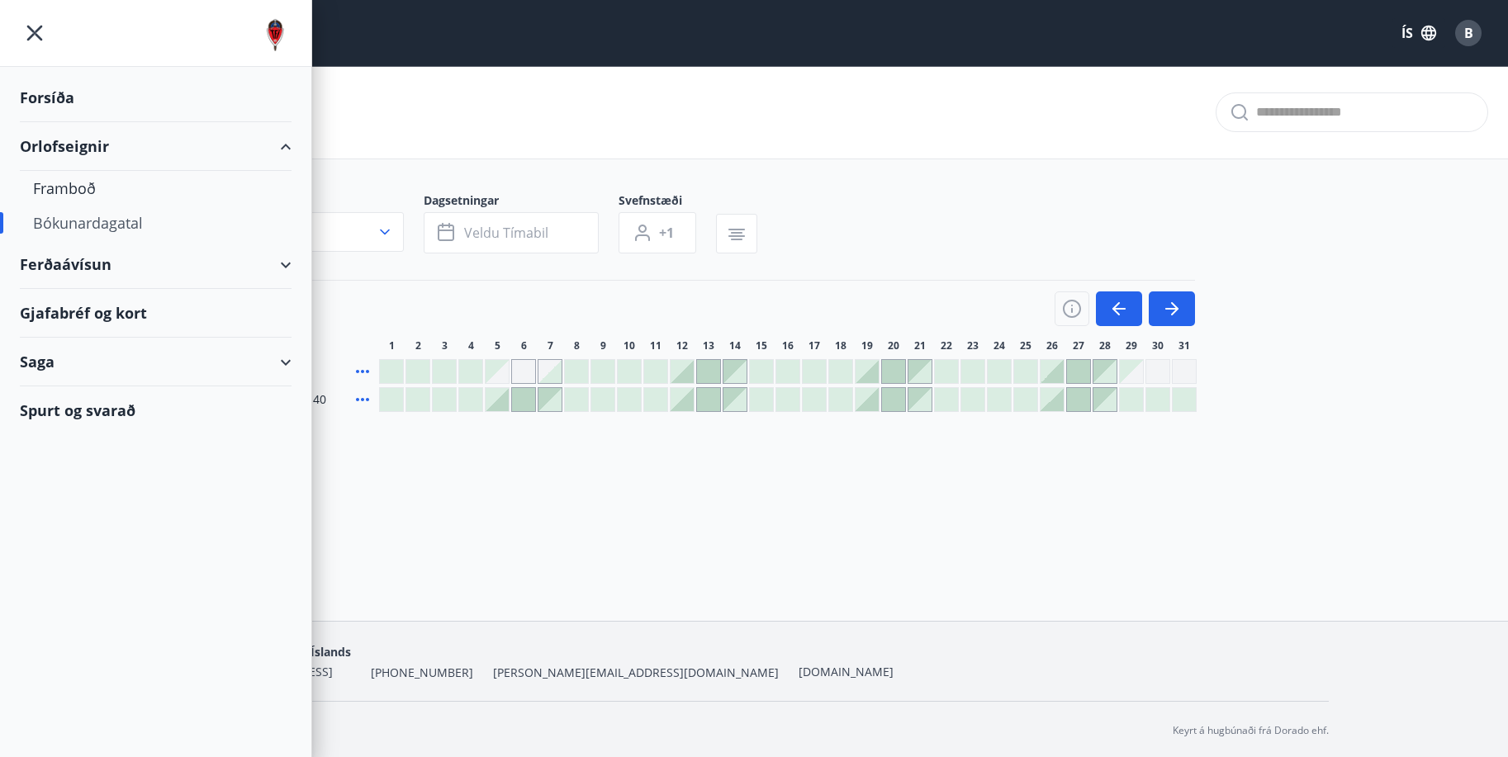
click at [102, 415] on div "Spurt og svarað" at bounding box center [156, 411] width 272 height 48
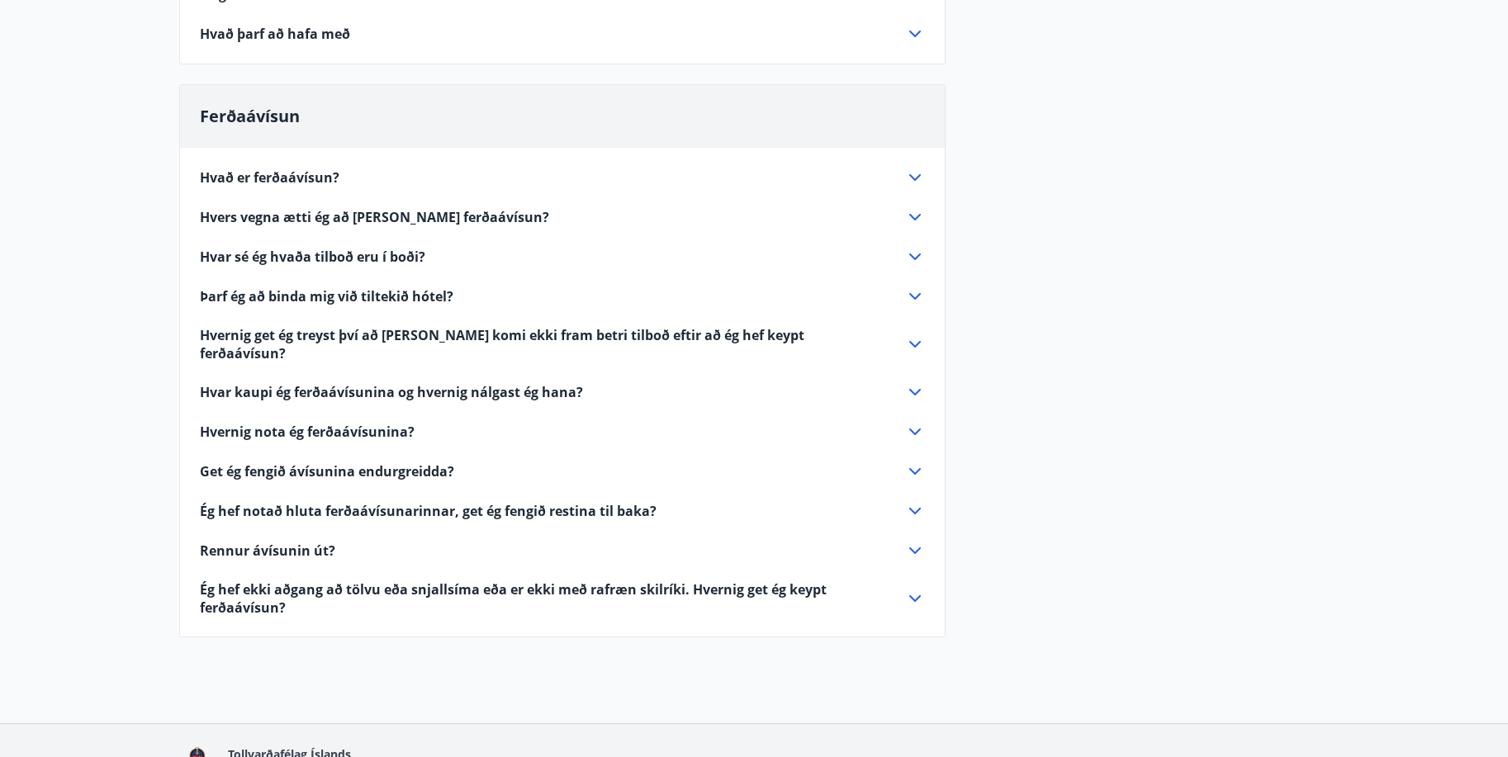
scroll to position [330, 0]
click at [918, 254] on icon at bounding box center [915, 255] width 12 height 7
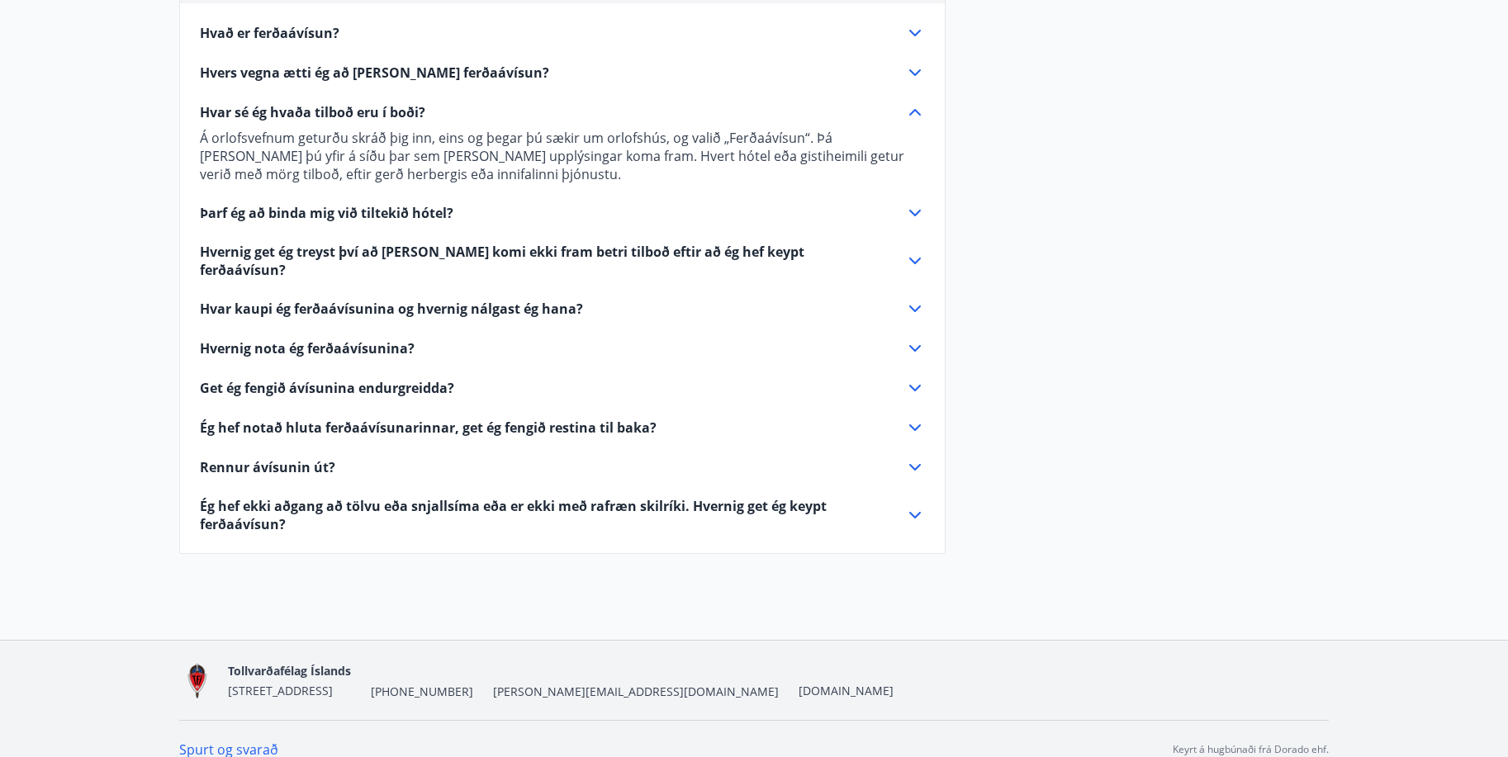
scroll to position [478, 0]
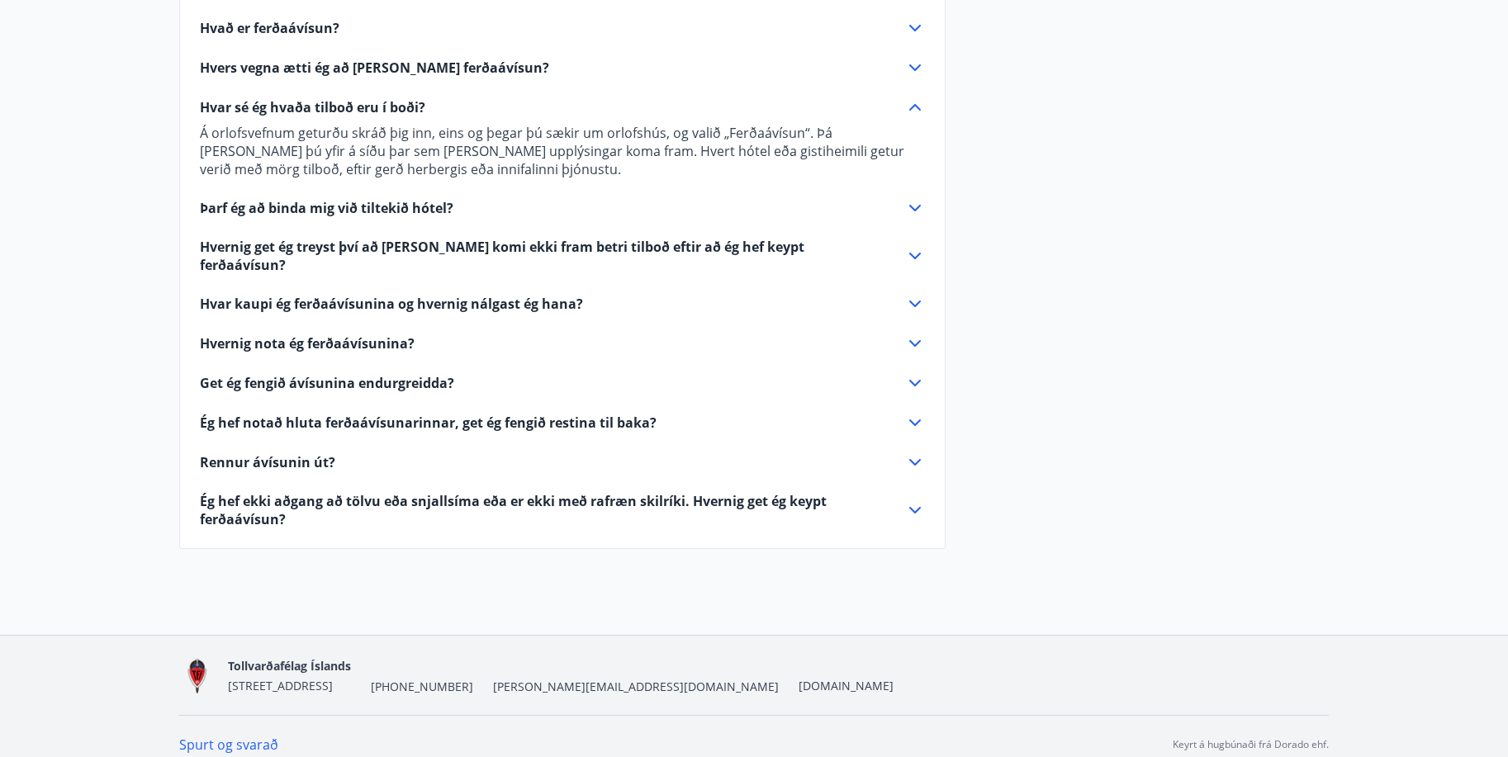
click at [918, 507] on icon at bounding box center [915, 510] width 12 height 7
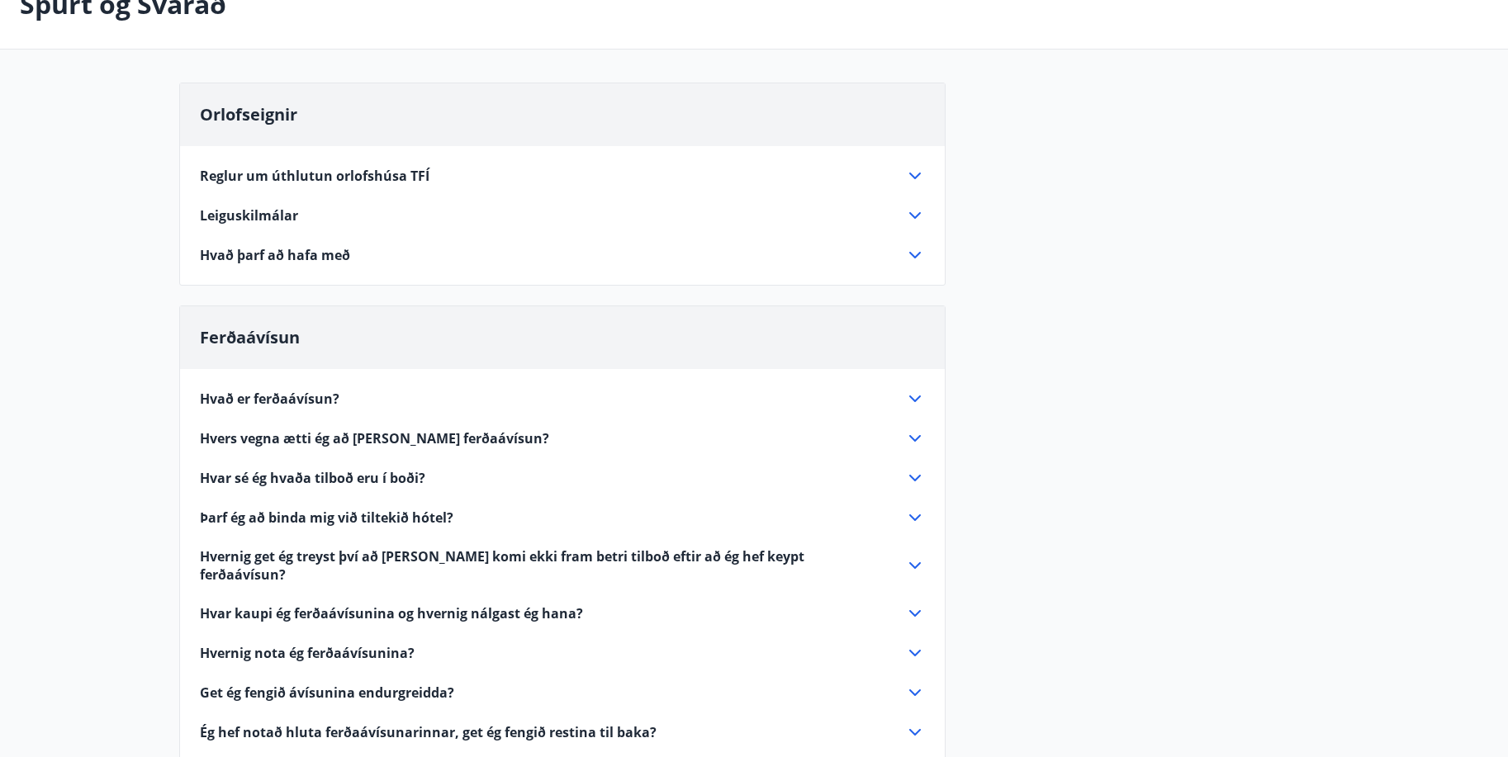
scroll to position [0, 0]
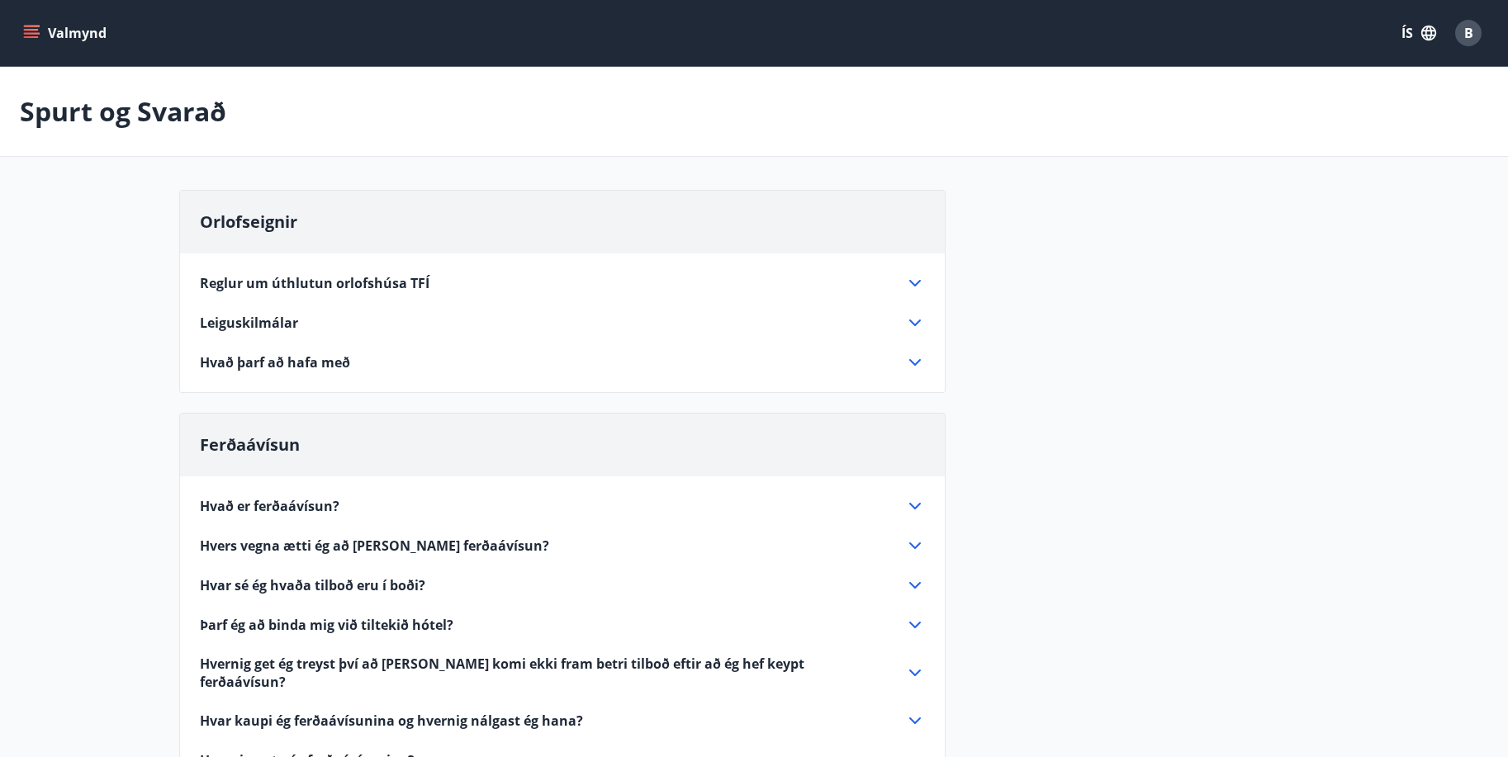
click at [912, 281] on icon at bounding box center [915, 283] width 20 height 20
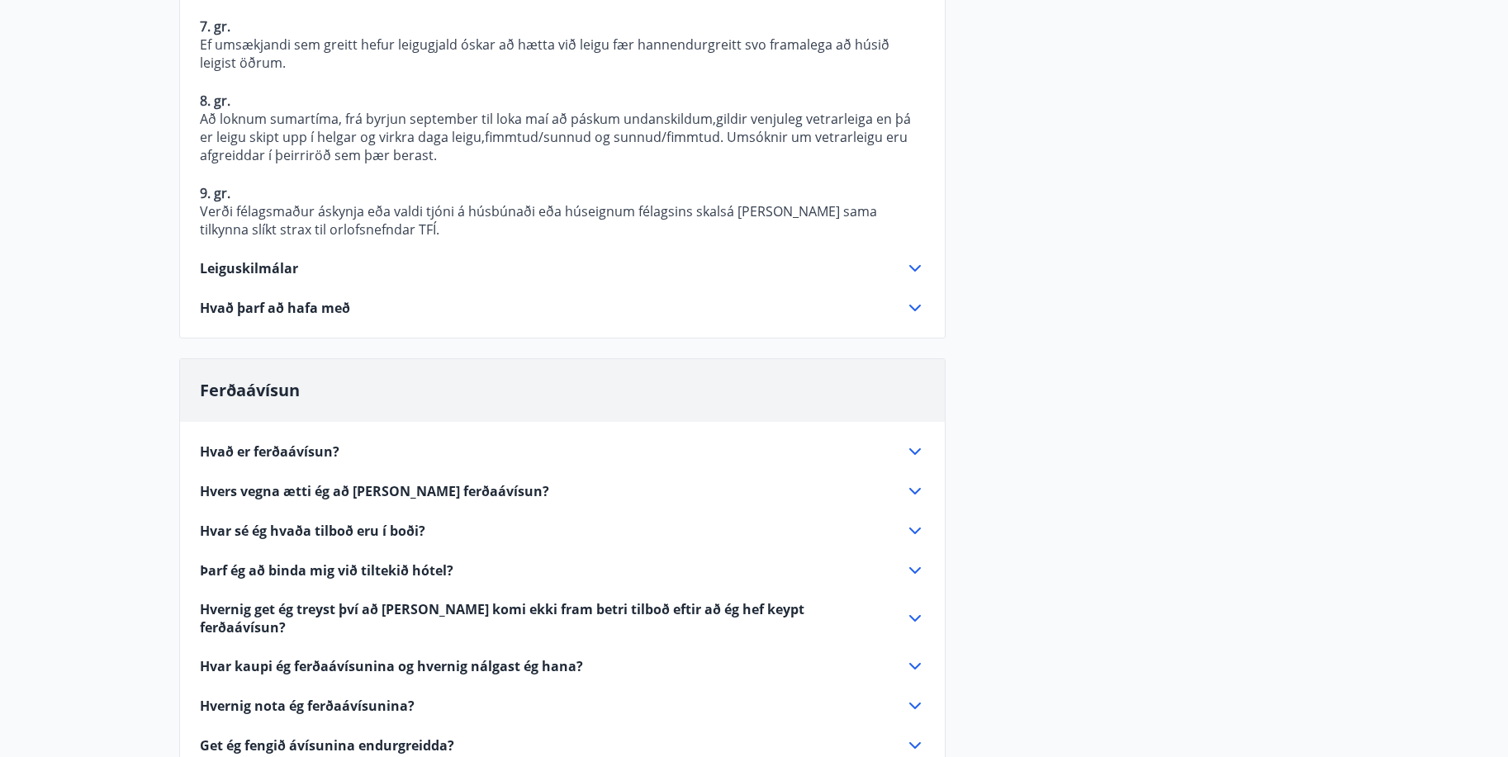
scroll to position [743, 0]
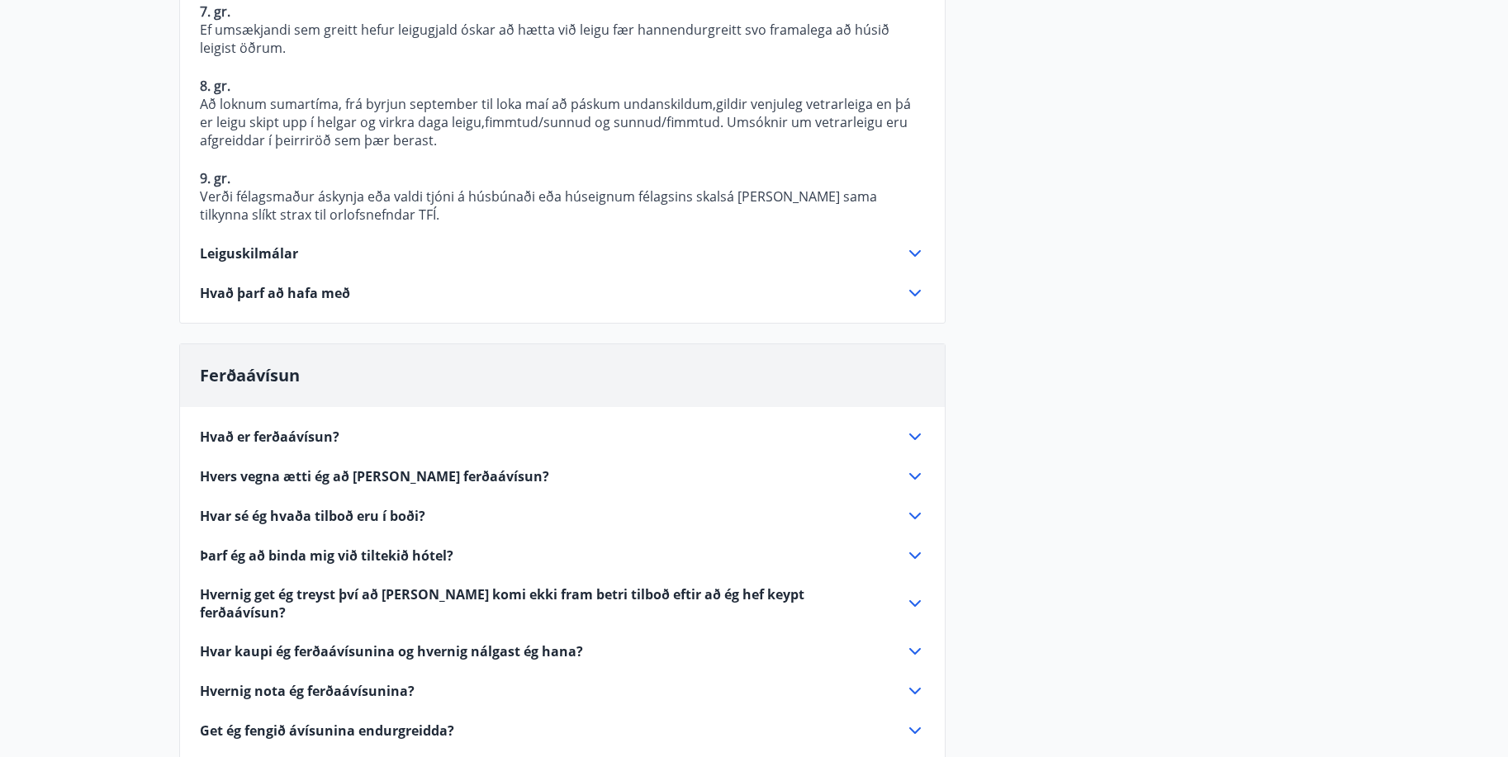
click at [918, 283] on icon at bounding box center [915, 293] width 20 height 20
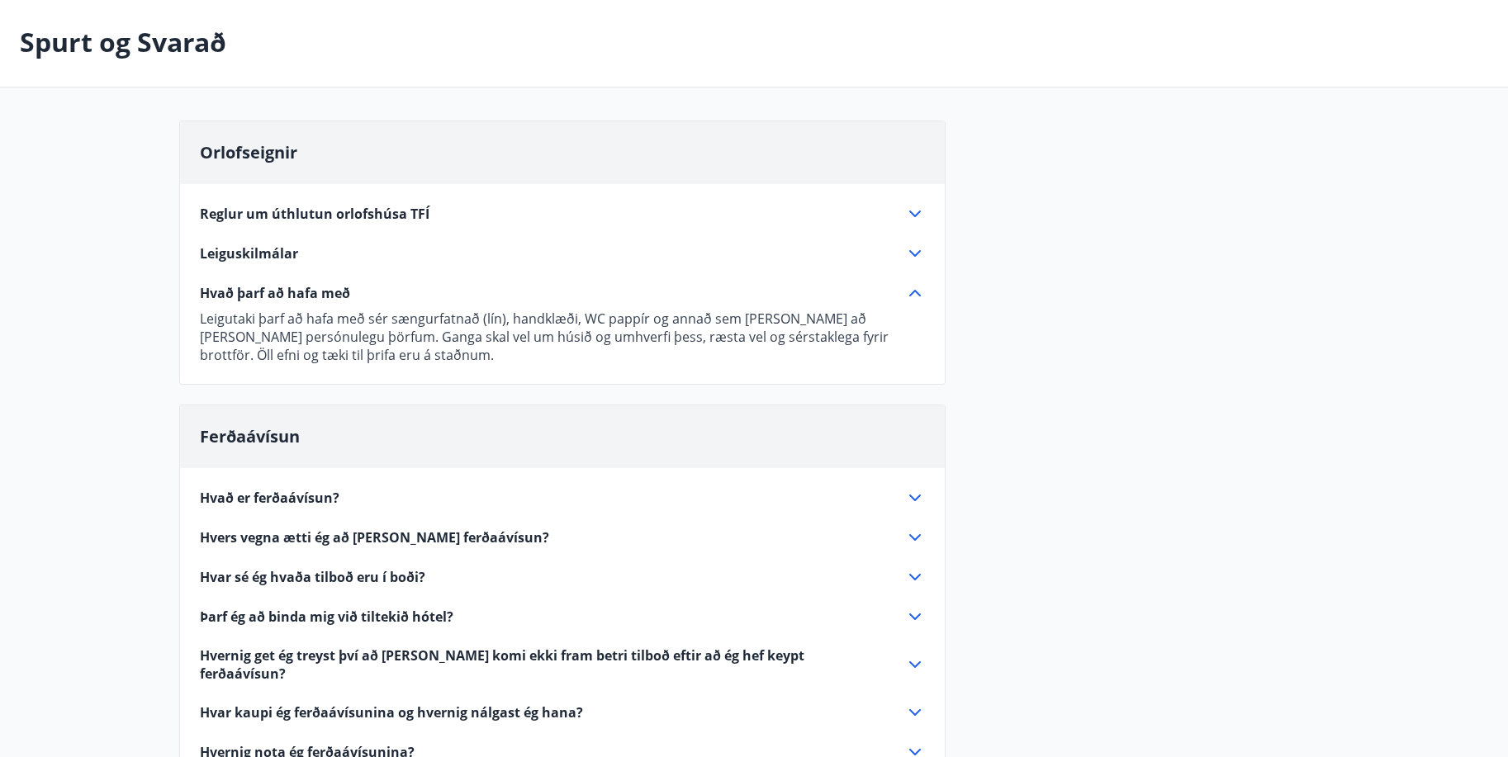
scroll to position [0, 0]
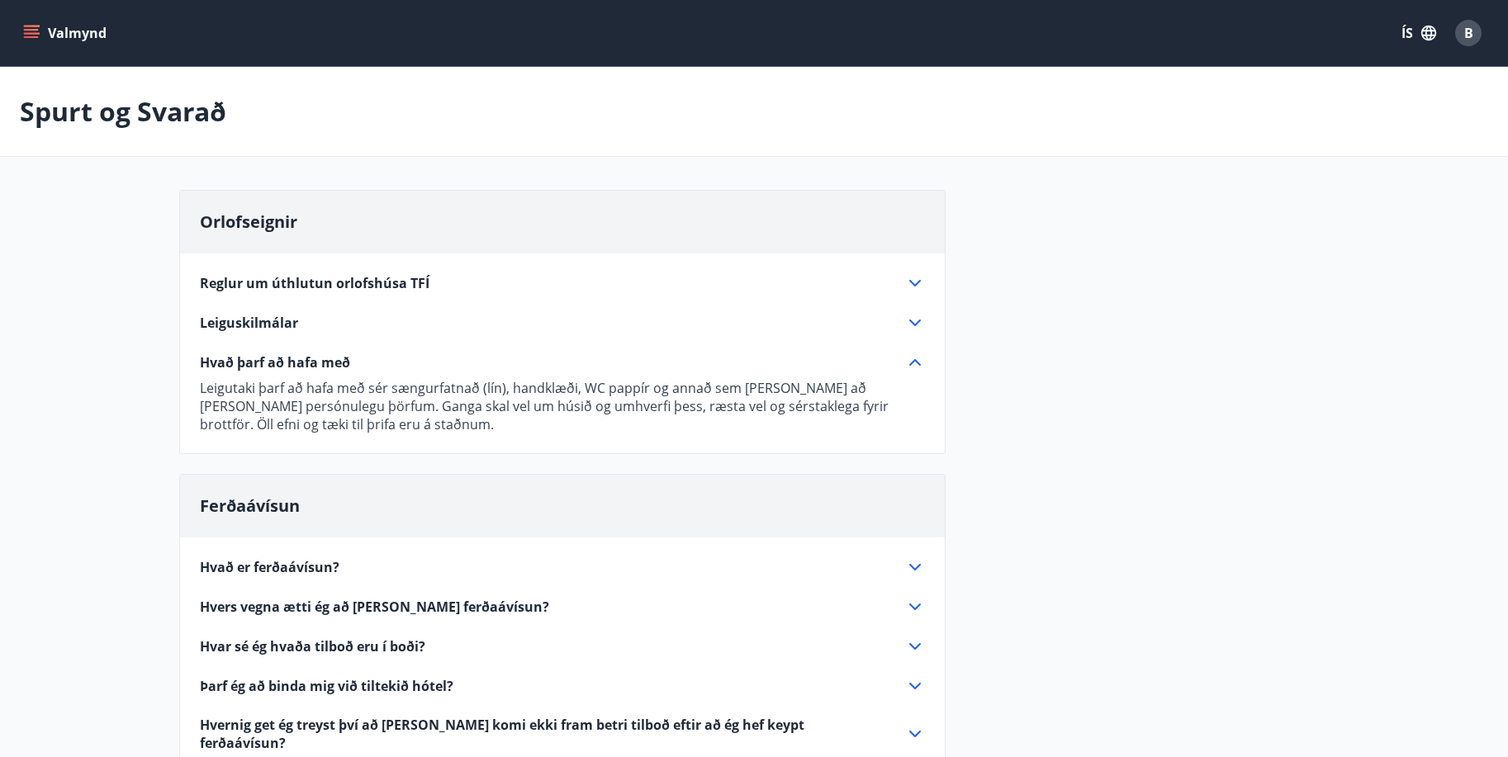
click at [29, 31] on icon "menu" at bounding box center [31, 30] width 15 height 2
